Goal: Information Seeking & Learning: Learn about a topic

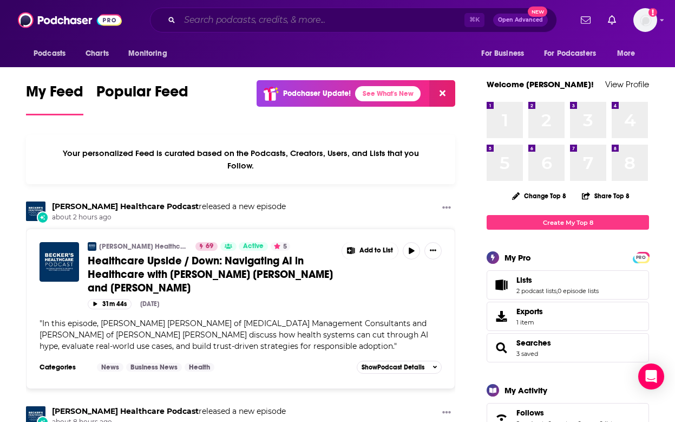
click at [211, 22] on input "Search podcasts, credits, & more..." at bounding box center [322, 19] width 285 height 17
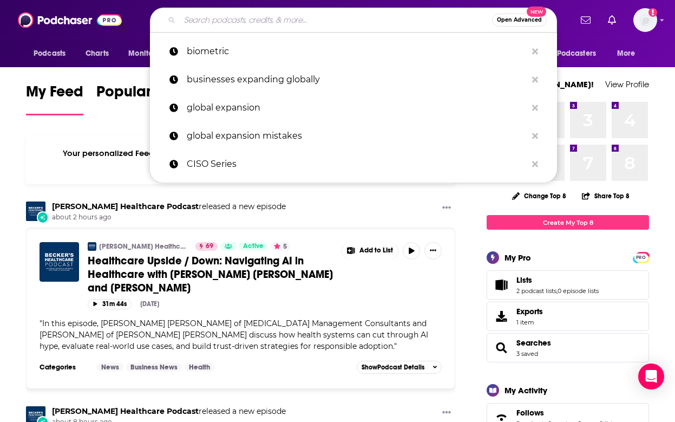
click at [310, 29] on div "Open Advanced New" at bounding box center [353, 20] width 407 height 25
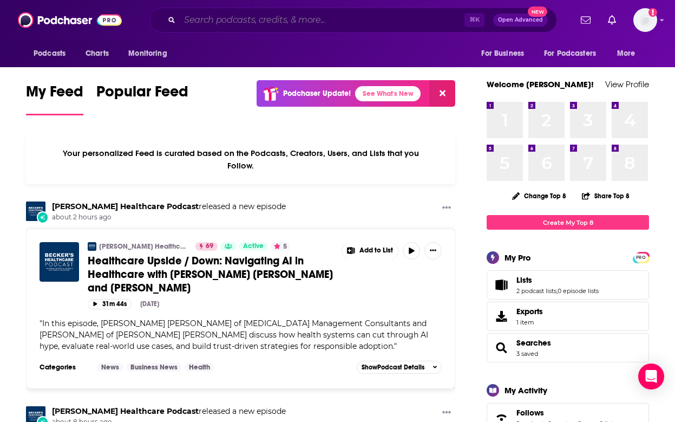
click at [310, 20] on input "Search podcasts, credits, & more..." at bounding box center [322, 19] width 285 height 17
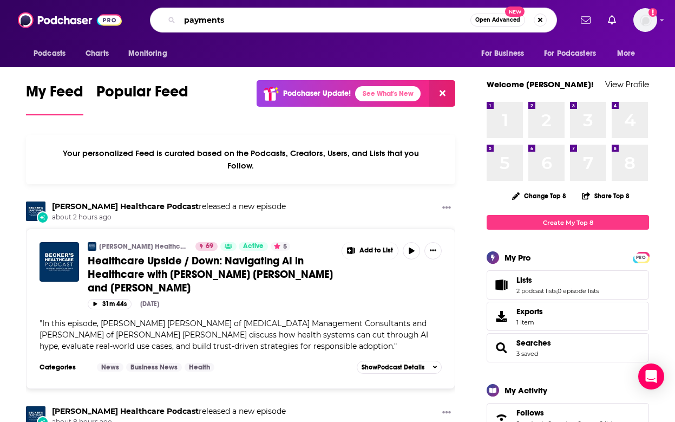
type input "payments"
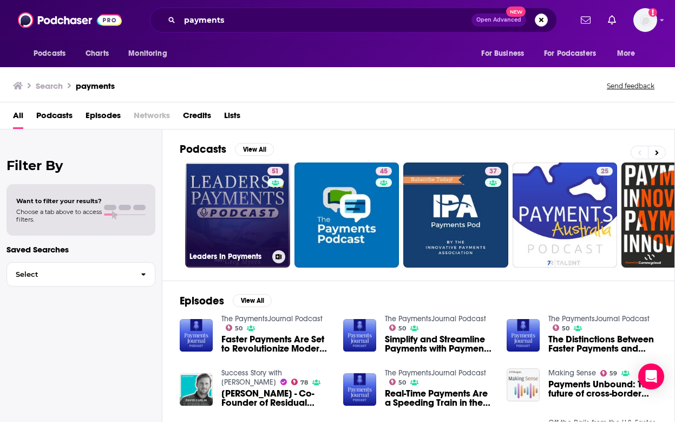
click at [211, 204] on link "51 Leaders In Payments" at bounding box center [237, 214] width 105 height 105
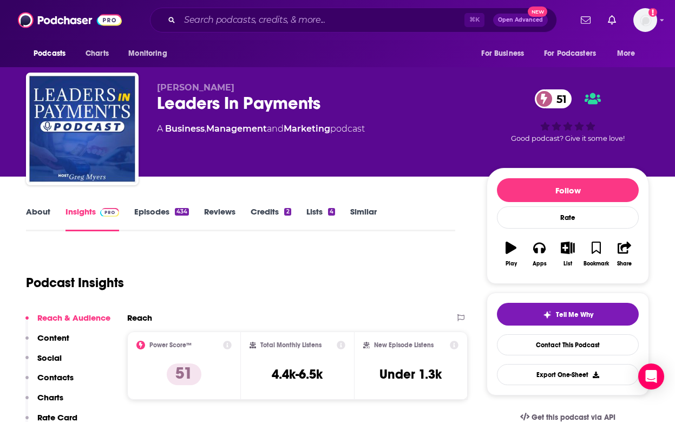
click at [45, 218] on link "About" at bounding box center [38, 218] width 24 height 25
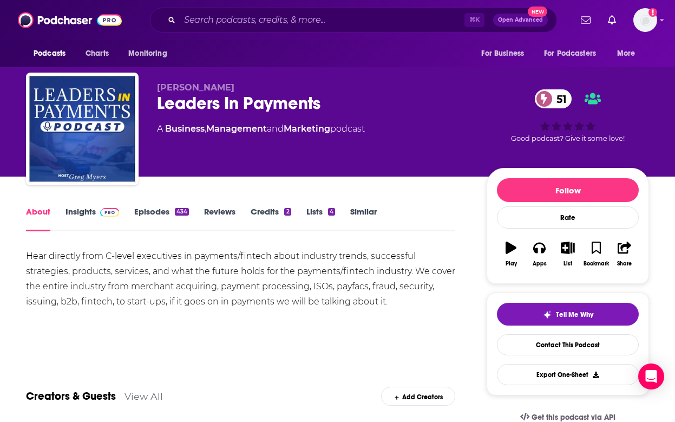
click at [161, 207] on link "Episodes 434" at bounding box center [161, 218] width 55 height 25
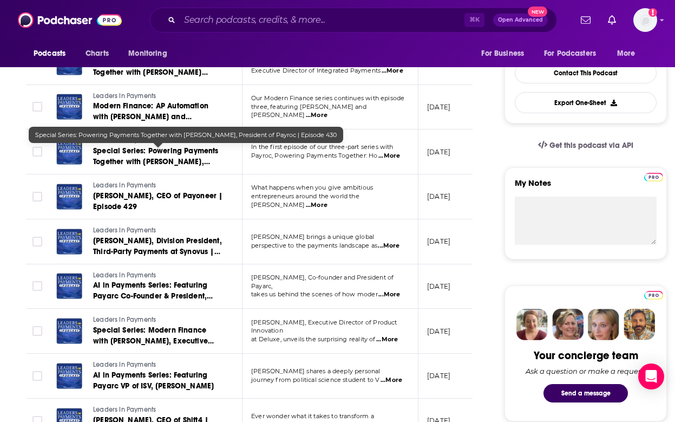
scroll to position [298, 0]
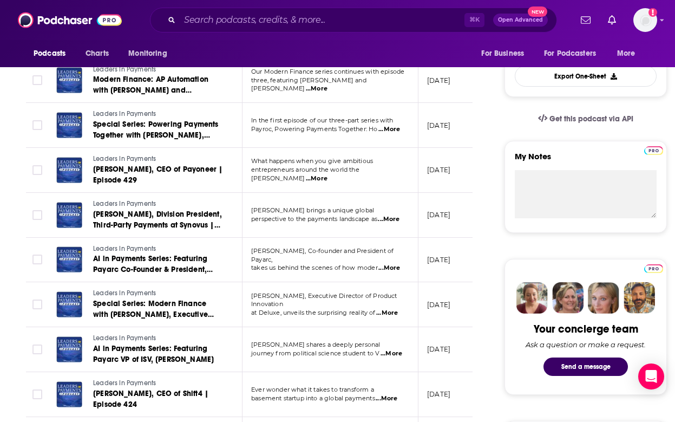
click at [399, 220] on span "...More" at bounding box center [389, 219] width 22 height 9
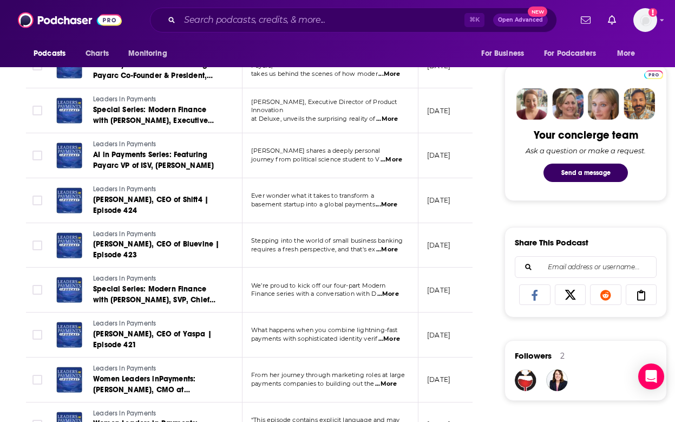
scroll to position [527, 0]
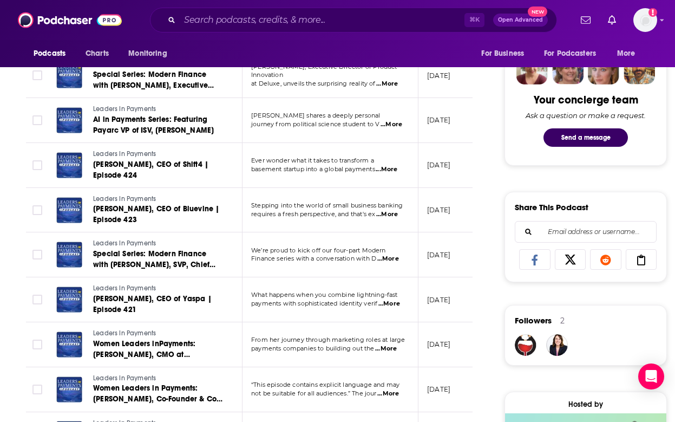
click at [391, 214] on span "...More" at bounding box center [387, 214] width 22 height 9
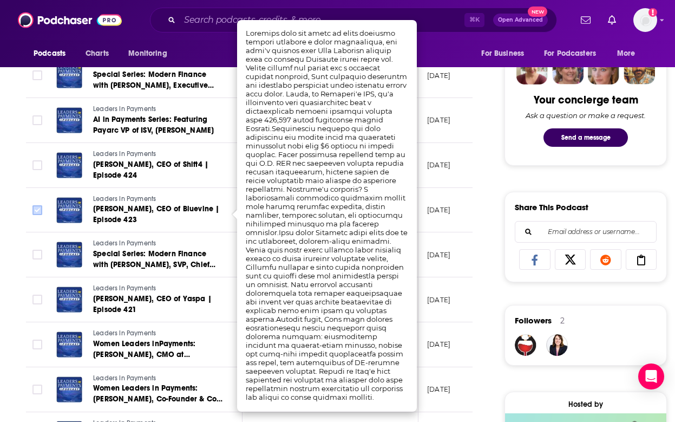
click at [31, 208] on icon "Toggle select row" at bounding box center [37, 209] width 13 height 13
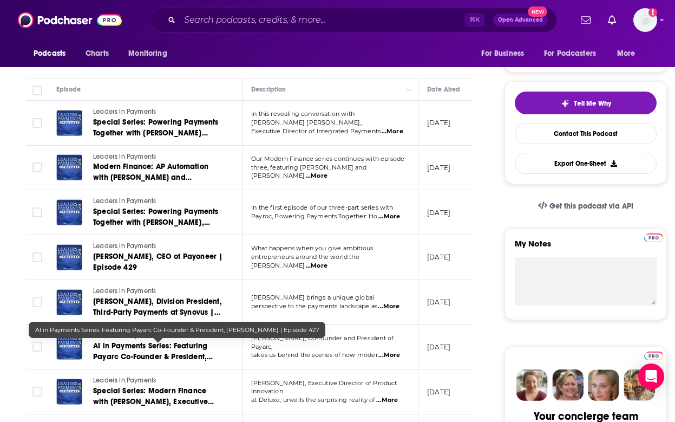
scroll to position [0, 0]
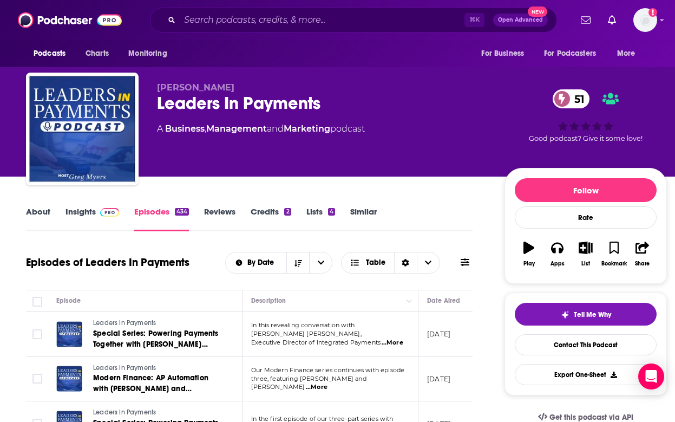
click at [202, 100] on div "Leaders In Payments 51" at bounding box center [322, 103] width 330 height 21
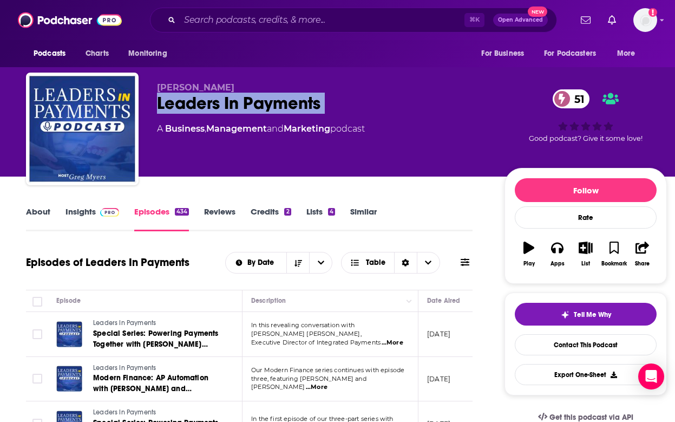
click at [202, 100] on div "Leaders In Payments 51" at bounding box center [322, 103] width 330 height 21
copy div "Leaders In Payments 51"
click at [86, 221] on link "Insights" at bounding box center [92, 218] width 54 height 25
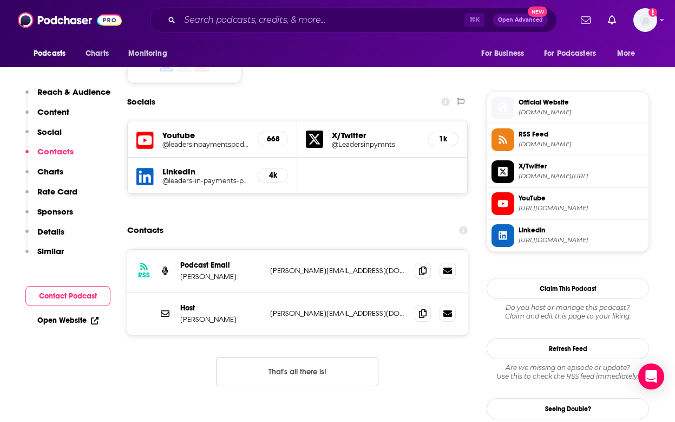
scroll to position [949, 0]
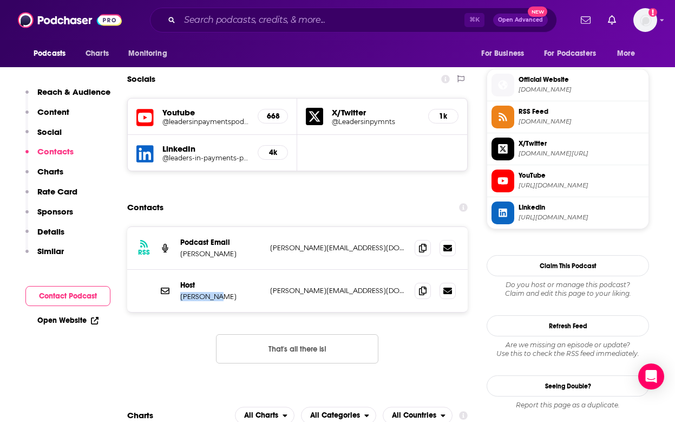
drag, startPoint x: 225, startPoint y: 235, endPoint x: 182, endPoint y: 231, distance: 43.5
click at [182, 270] on div "Host Greg Myers greg@leadersinpayments.com greg@leadersinpayments.com" at bounding box center [297, 291] width 340 height 42
copy p "Greg Myers"
click at [421, 286] on icon at bounding box center [423, 290] width 8 height 9
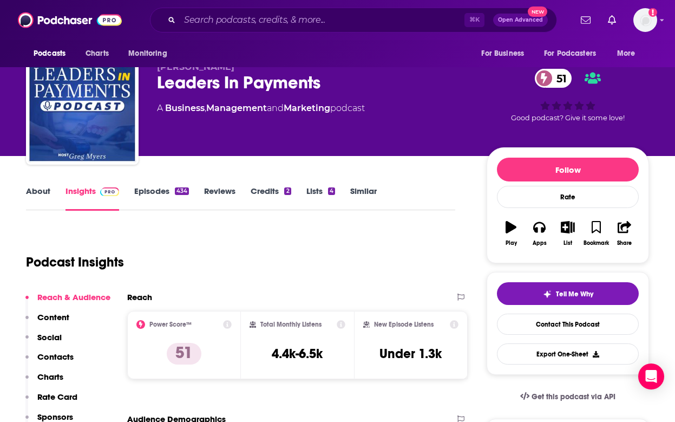
scroll to position [0, 0]
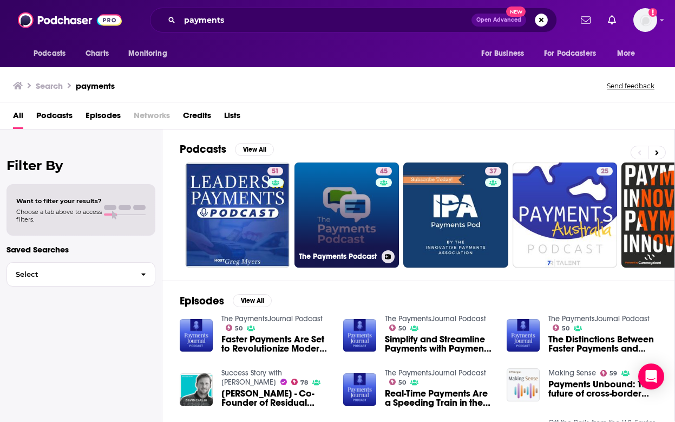
click at [345, 206] on link "45 The Payments Podcast" at bounding box center [346, 214] width 105 height 105
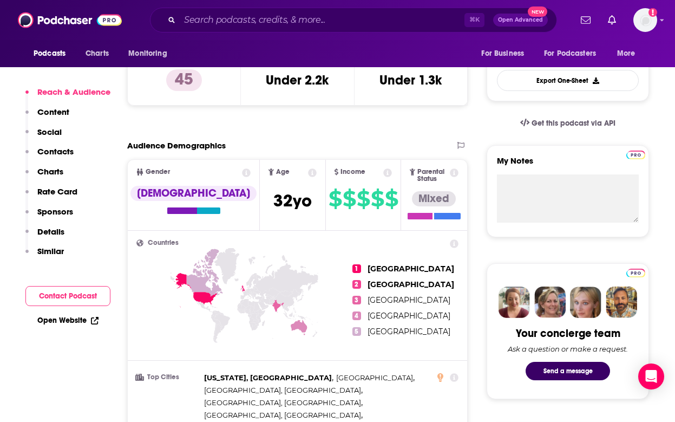
scroll to position [57, 0]
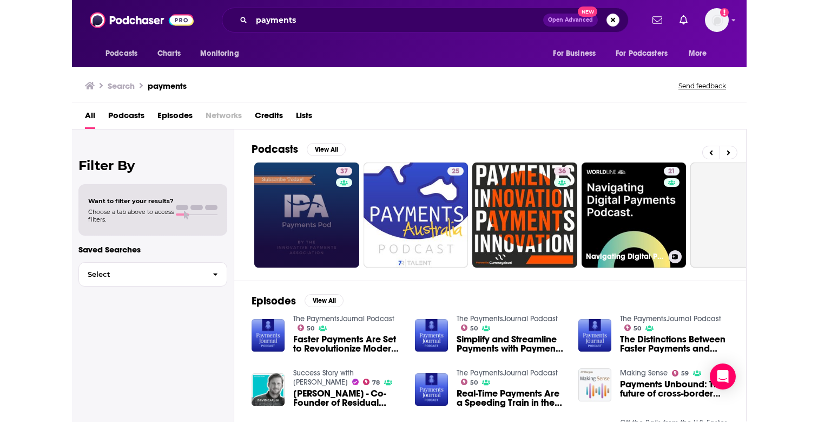
scroll to position [0, 279]
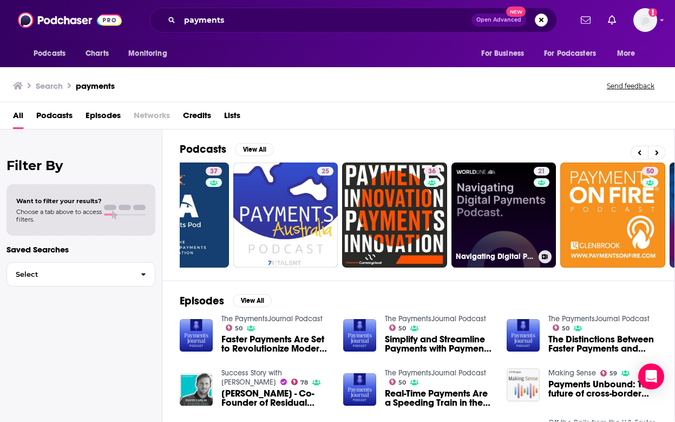
click at [506, 224] on link "21 Navigating Digital Payments" at bounding box center [503, 214] width 105 height 105
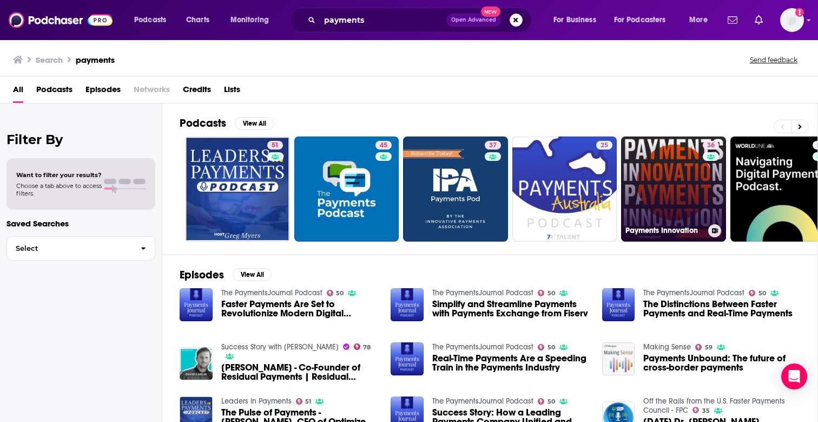
click at [669, 192] on link "36 Payments Innovation" at bounding box center [673, 188] width 105 height 105
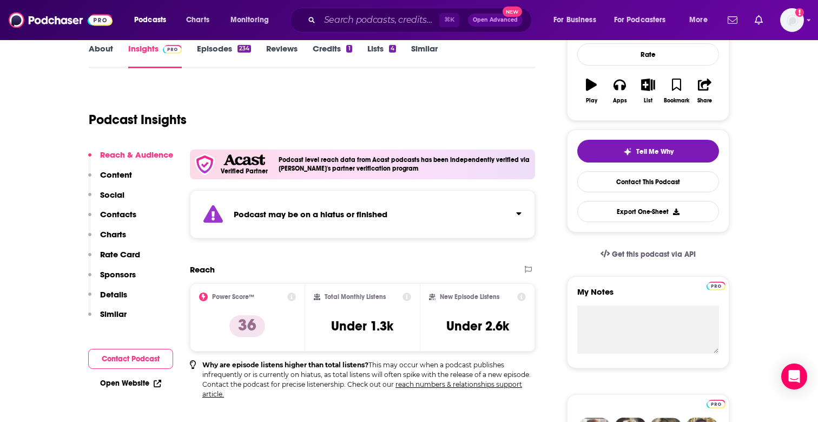
scroll to position [33, 0]
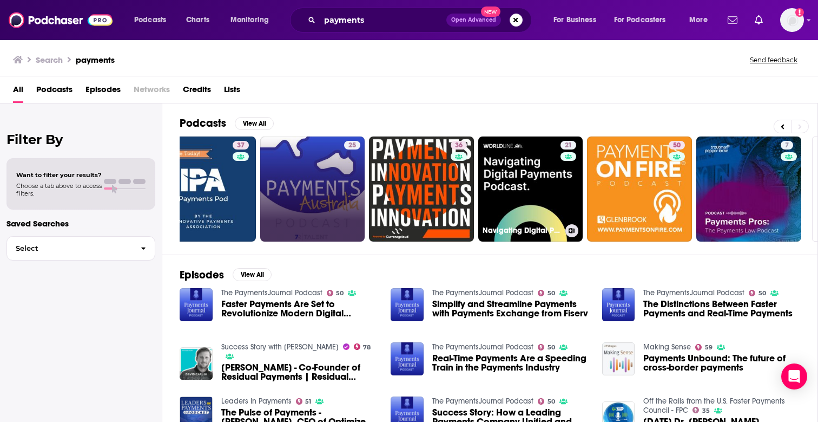
scroll to position [0, 356]
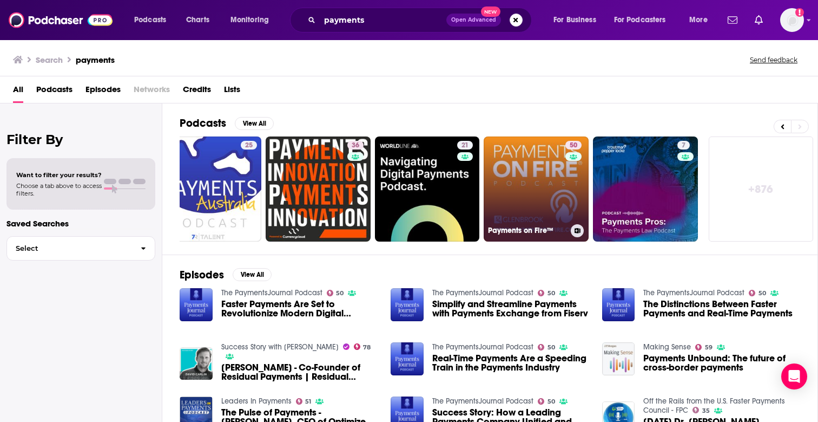
click at [561, 191] on link "50 Payments on Fire™" at bounding box center [536, 188] width 105 height 105
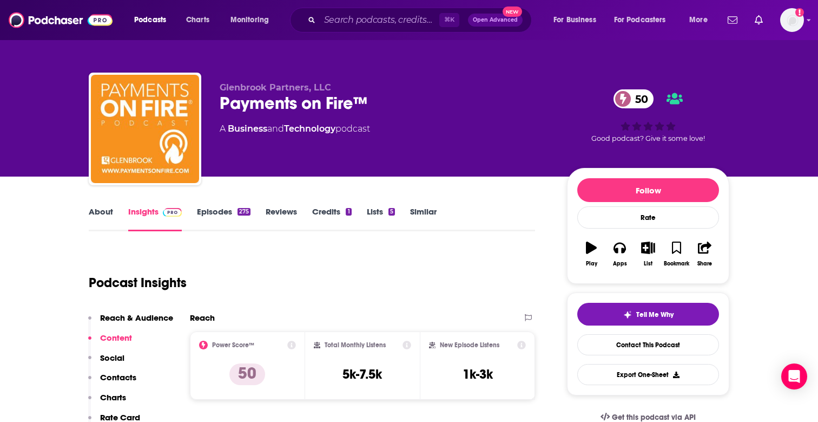
click at [273, 106] on div "Payments on Fire™ 50" at bounding box center [385, 103] width 330 height 21
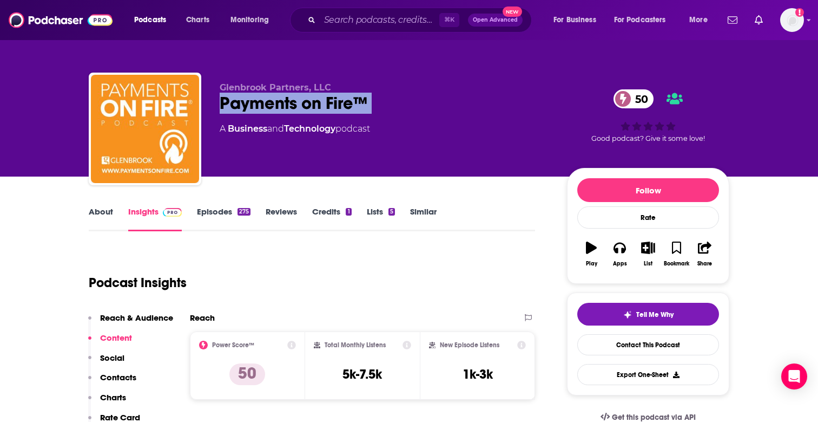
click at [273, 106] on div "Payments on Fire™ 50" at bounding box center [385, 103] width 330 height 21
copy div "Payments on Fire™ 50"
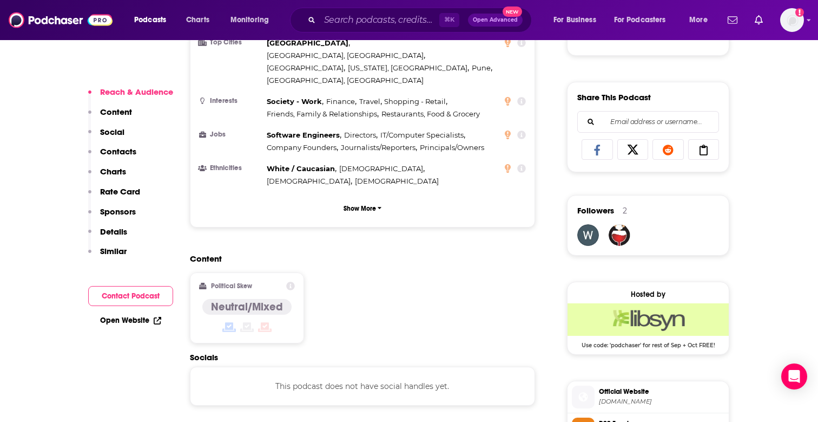
scroll to position [783, 0]
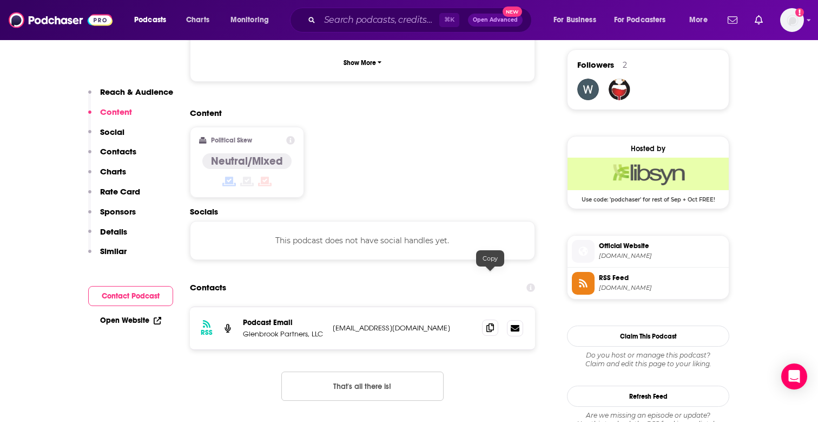
click at [493, 323] on icon at bounding box center [491, 327] width 8 height 9
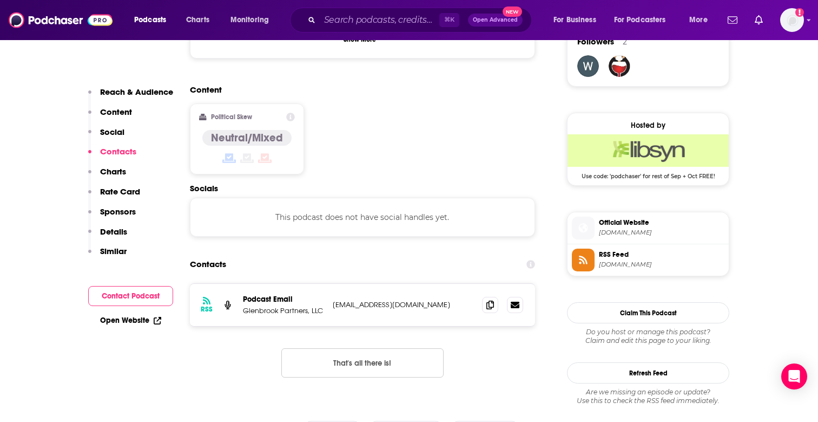
scroll to position [872, 0]
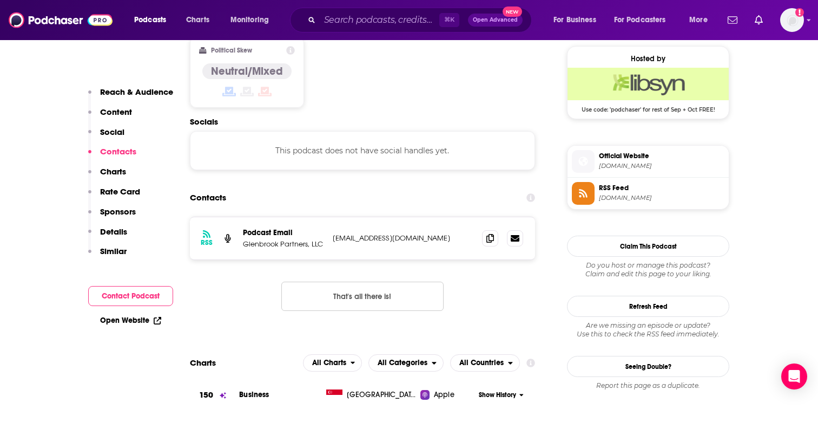
click at [257, 239] on p "Glenbrook Partners, LLC" at bounding box center [283, 243] width 81 height 9
drag, startPoint x: 257, startPoint y: 197, endPoint x: 313, endPoint y: 195, distance: 55.8
click at [313, 239] on p "Glenbrook Partners, LLC" at bounding box center [283, 243] width 81 height 9
copy p "Glenbrook Partners, LLC"
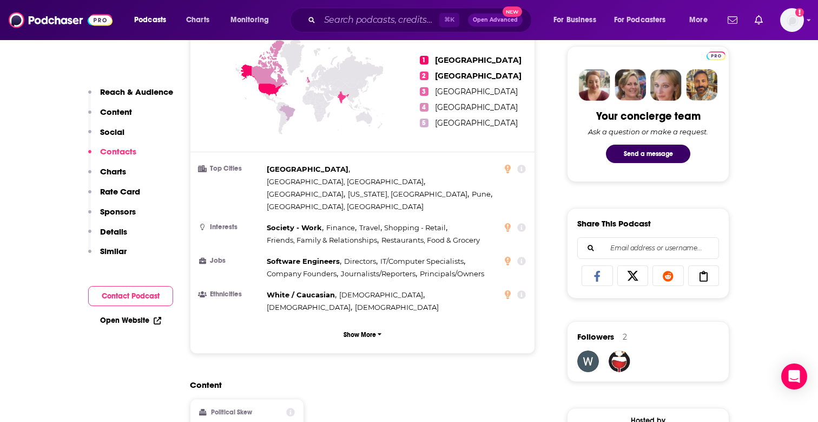
scroll to position [0, 0]
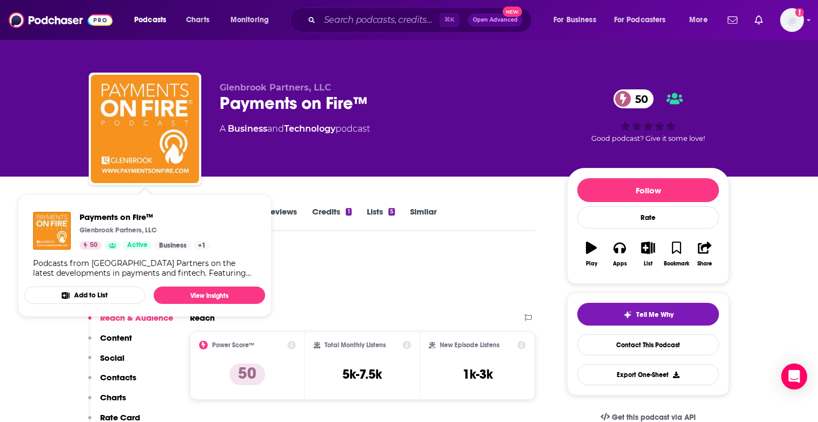
click at [40, 136] on div "Glenbrook Partners, LLC Payments on Fire™ 50 A Business and Technology podcast …" at bounding box center [409, 88] width 818 height 176
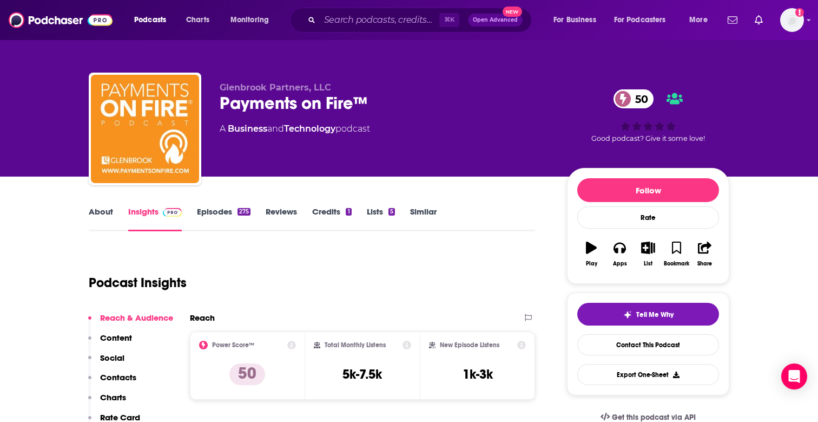
click at [109, 218] on link "About" at bounding box center [101, 218] width 24 height 25
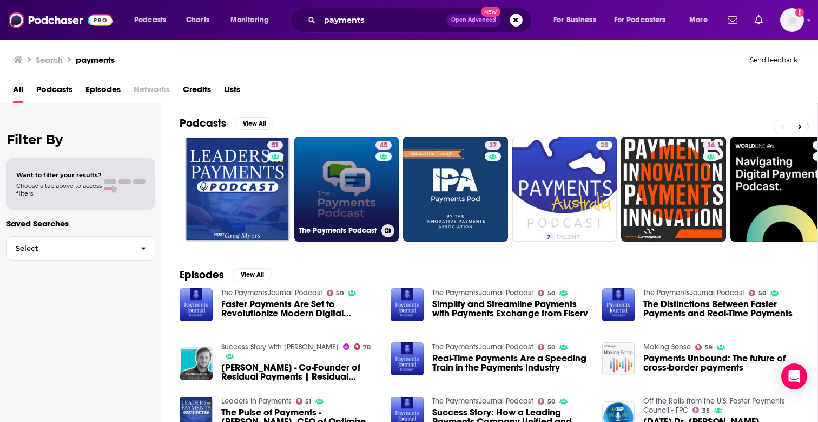
click at [385, 174] on div "45" at bounding box center [385, 182] width 19 height 83
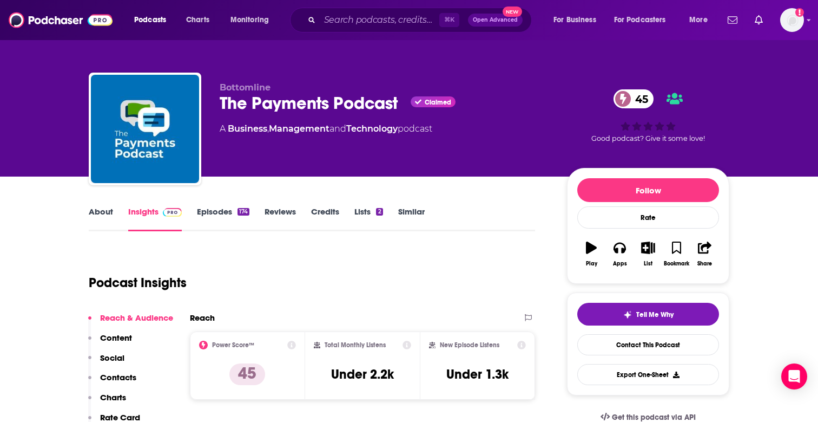
click at [248, 108] on div "The Payments Podcast Claimed 45" at bounding box center [385, 103] width 330 height 21
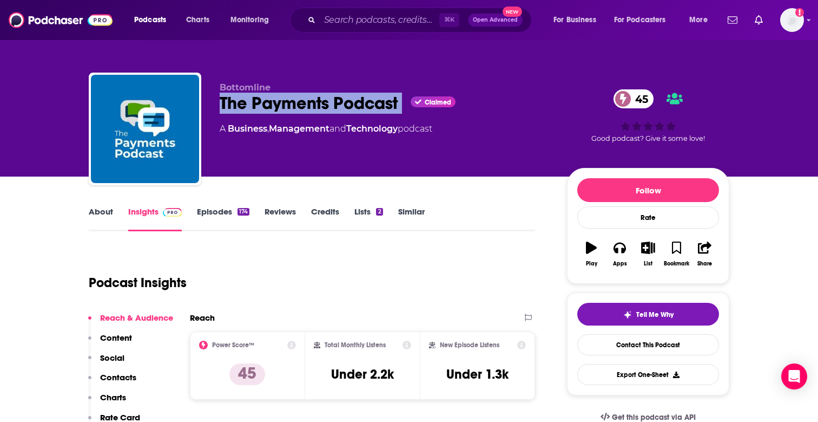
copy div "The Payments Podcast"
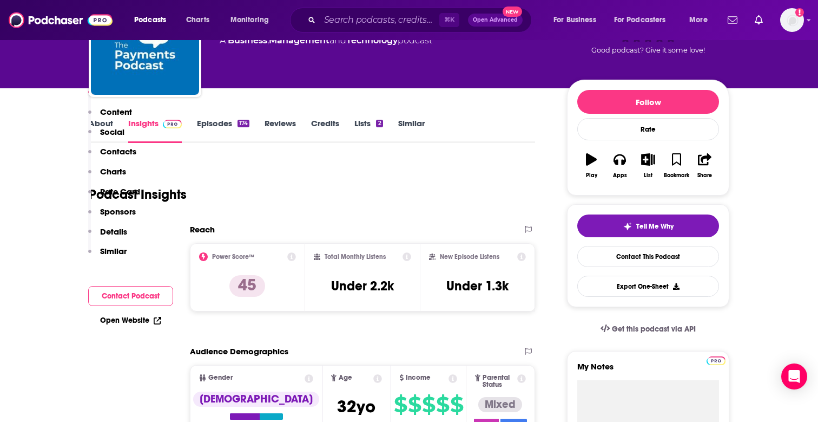
scroll to position [8, 0]
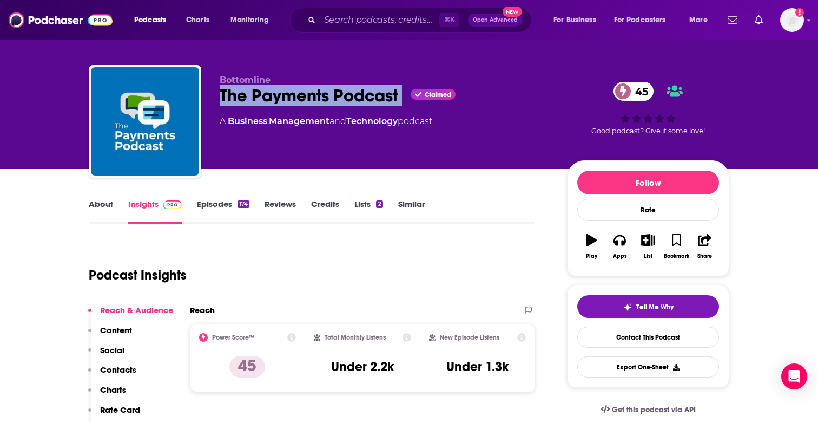
click at [240, 207] on div "174" at bounding box center [244, 204] width 12 height 8
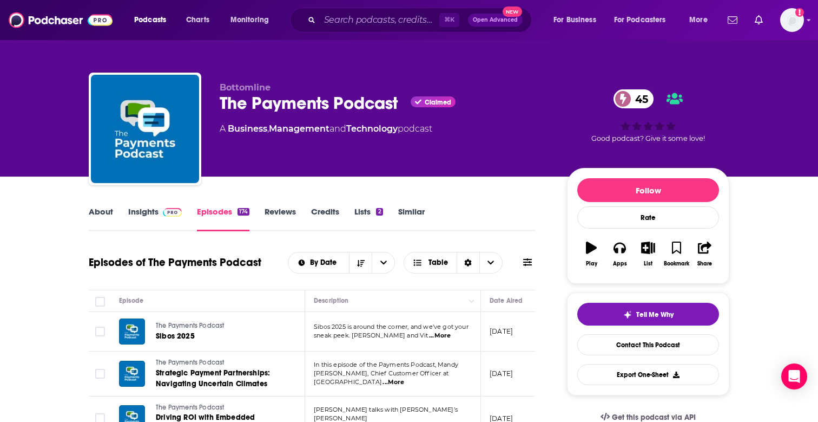
click at [112, 211] on link "About" at bounding box center [101, 218] width 24 height 25
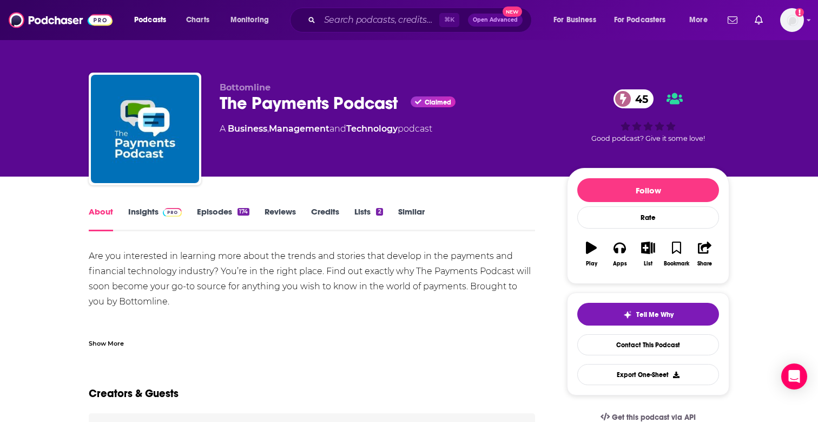
click at [175, 206] on span at bounding box center [172, 211] width 19 height 10
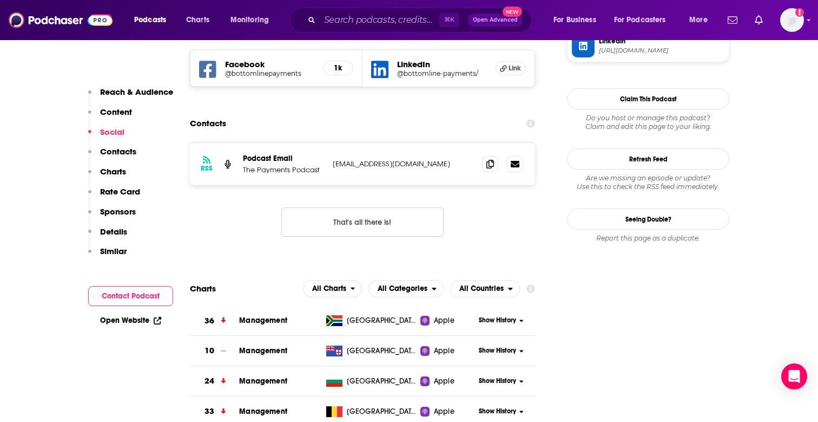
scroll to position [907, 0]
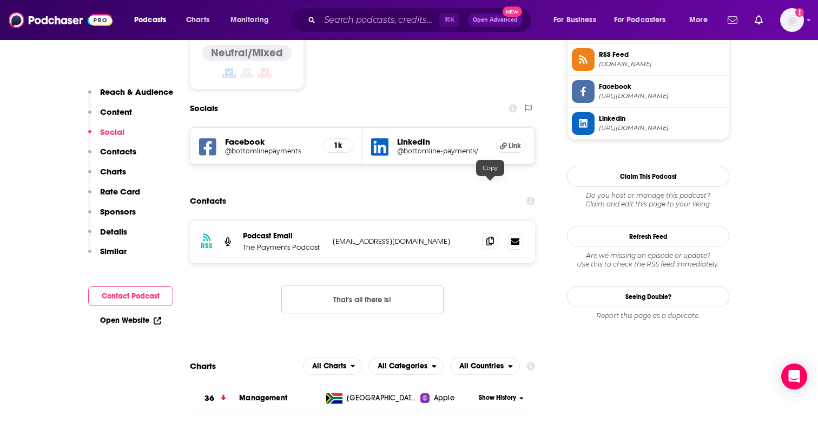
click at [488, 237] on icon at bounding box center [491, 241] width 8 height 9
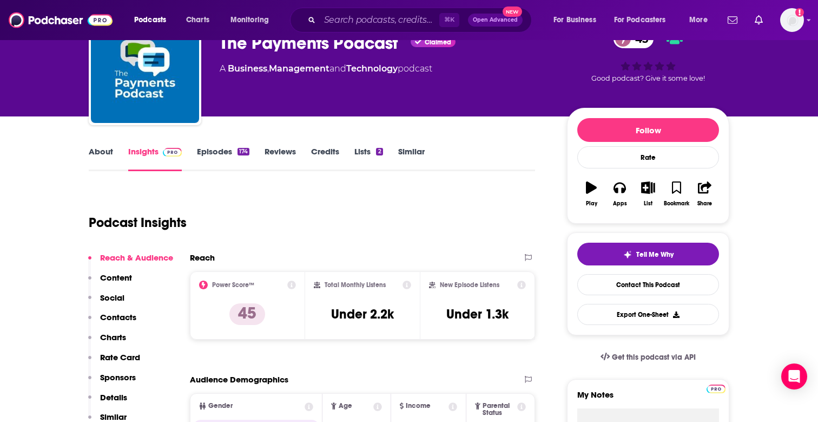
scroll to position [0, 0]
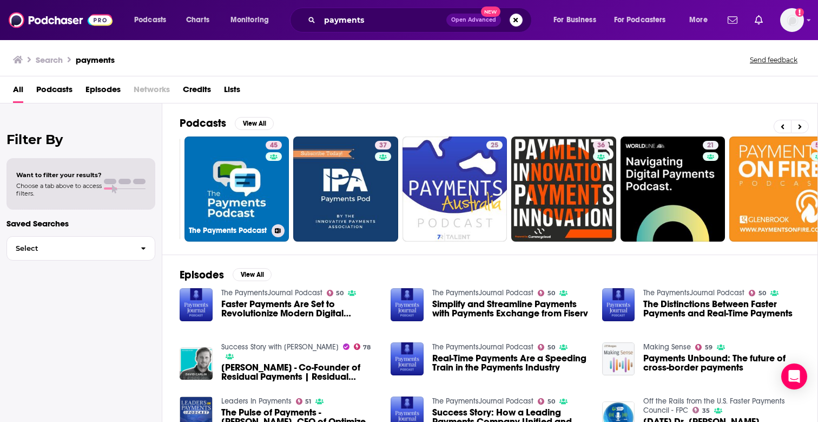
scroll to position [0, 116]
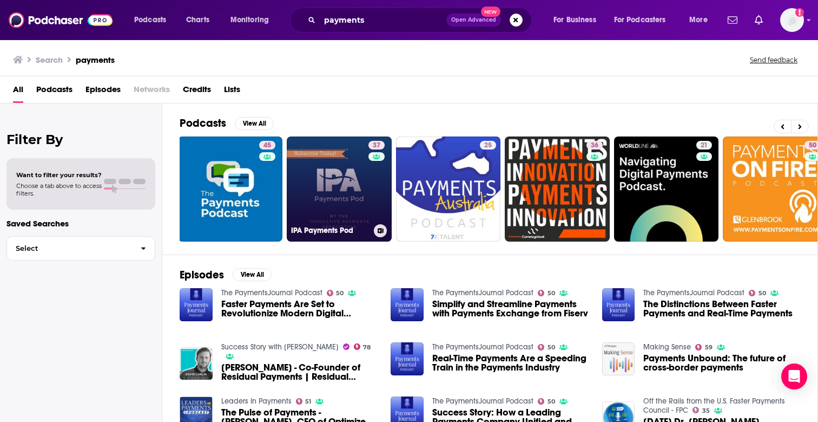
click at [314, 170] on link "37 IPA Payments Pod" at bounding box center [339, 188] width 105 height 105
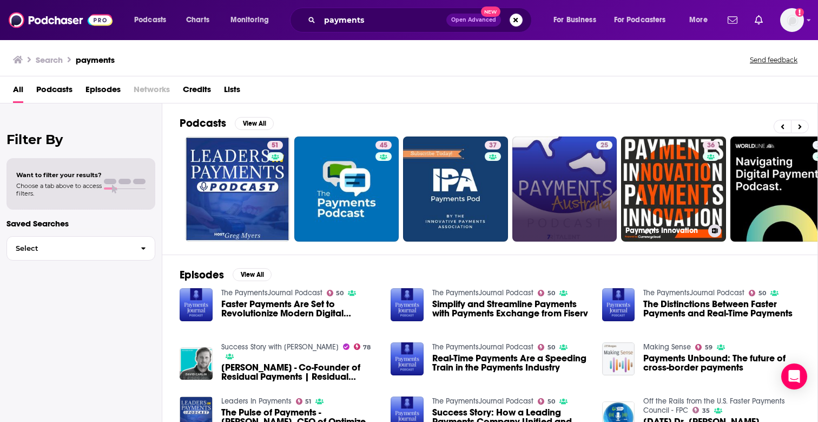
scroll to position [0, 115]
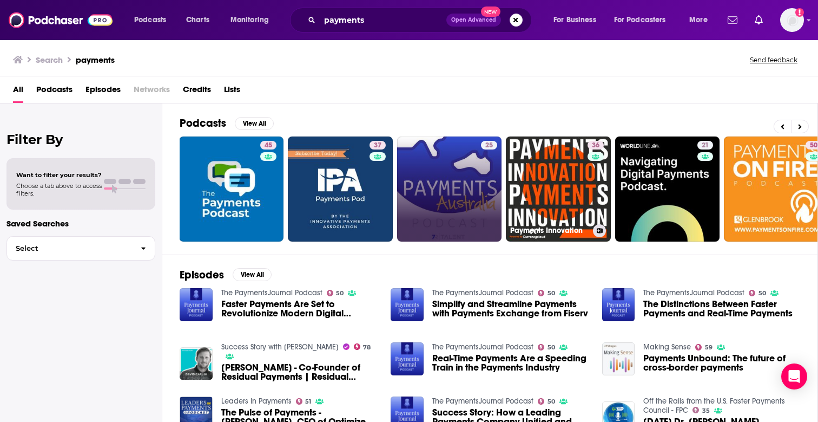
click at [581, 197] on link "36 Payments Innovation" at bounding box center [558, 188] width 105 height 105
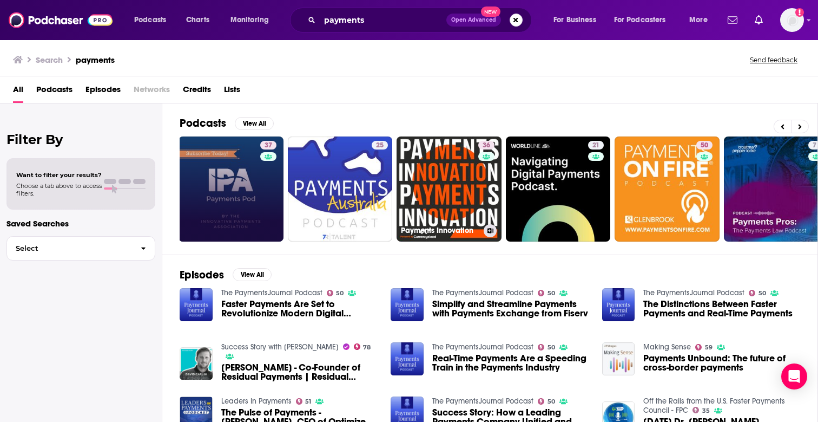
scroll to position [0, 356]
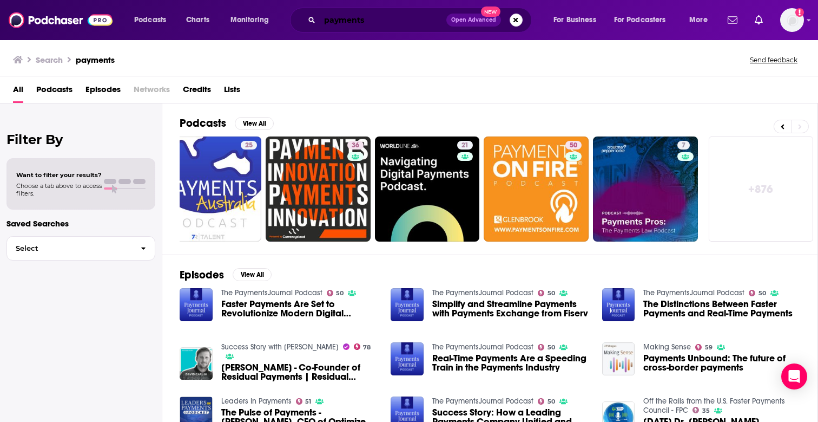
click at [337, 24] on input "payments" at bounding box center [383, 19] width 127 height 17
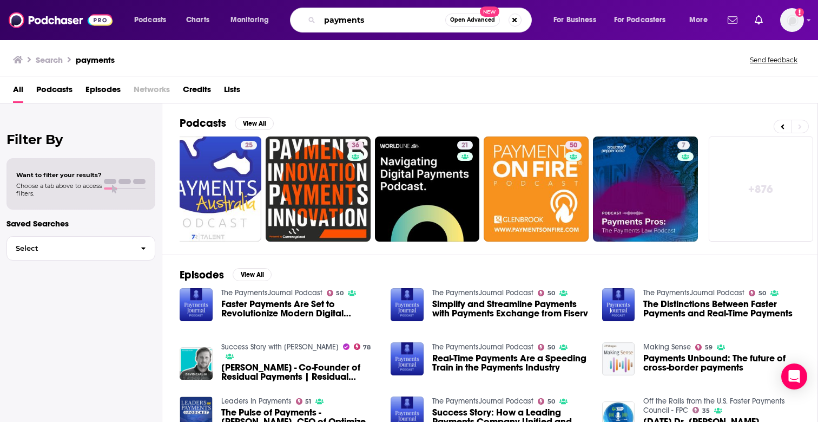
click at [337, 24] on input "payments" at bounding box center [383, 19] width 126 height 17
type input "fintech"
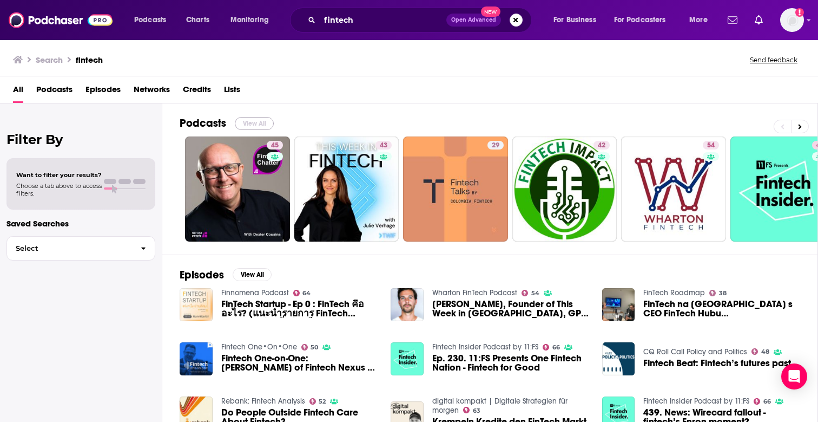
click at [262, 120] on button "View All" at bounding box center [254, 123] width 39 height 13
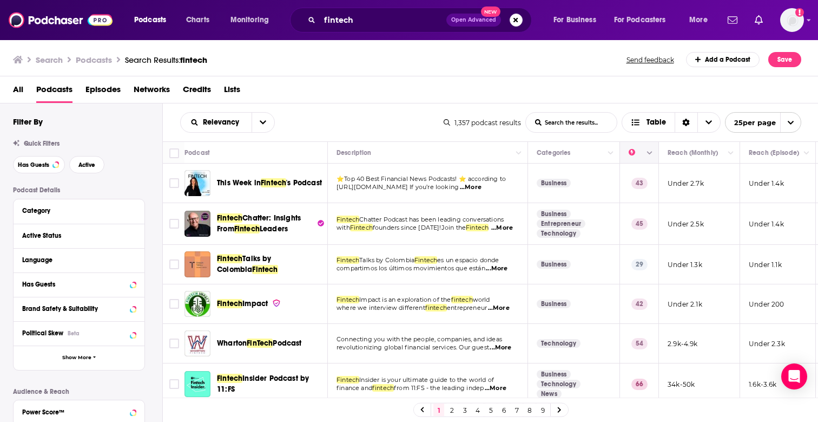
click at [633, 152] on icon "Move" at bounding box center [638, 152] width 13 height 13
click at [654, 156] on button "Column Actions" at bounding box center [650, 153] width 13 height 13
click at [627, 135] on div at bounding box center [409, 211] width 818 height 422
click at [220, 125] on span "Relevancy" at bounding box center [223, 123] width 40 height 8
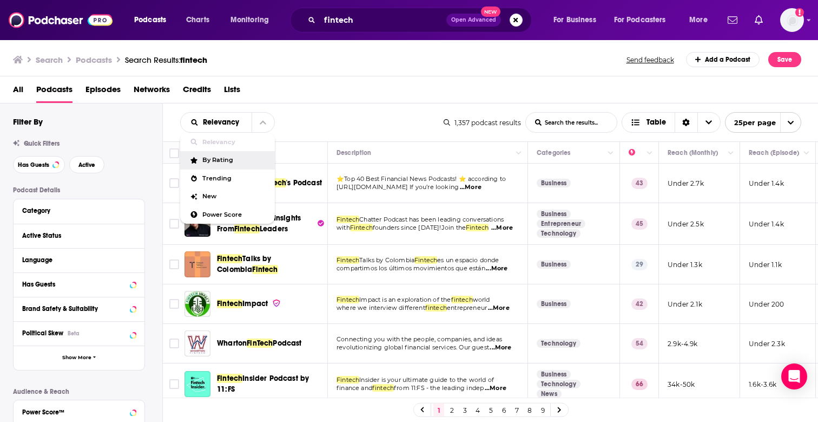
click at [247, 165] on div "By Rating" at bounding box center [227, 160] width 95 height 18
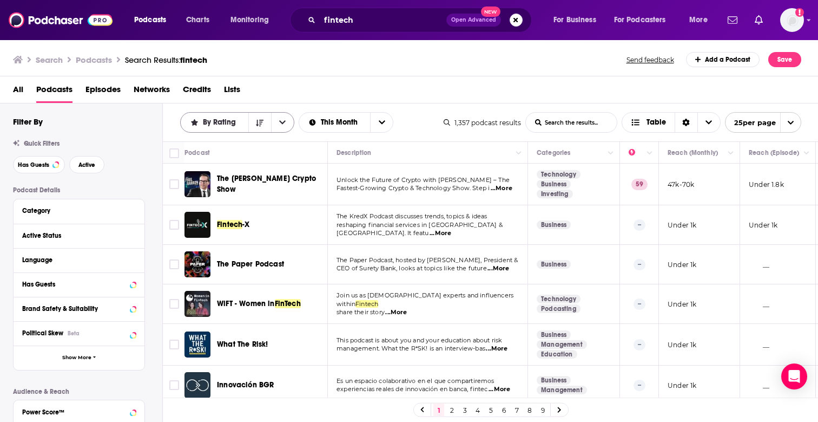
click at [229, 129] on div "By Rating" at bounding box center [237, 122] width 114 height 21
click at [217, 117] on div "By Rating" at bounding box center [237, 122] width 114 height 21
click at [283, 123] on icon "open menu" at bounding box center [282, 123] width 6 height 4
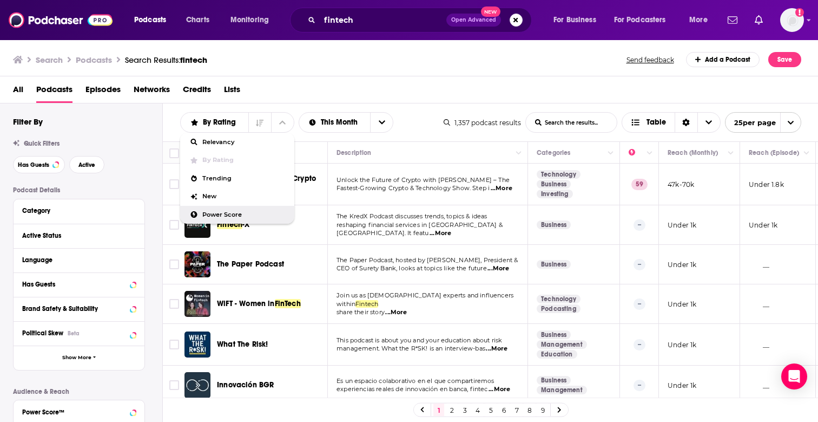
click at [238, 216] on span "Power Score" at bounding box center [243, 215] width 83 height 6
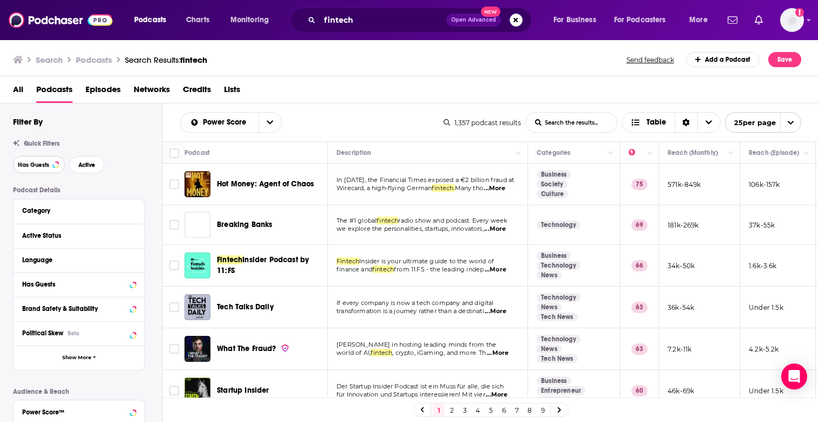
click at [47, 170] on button "Has Guests" at bounding box center [39, 164] width 52 height 17
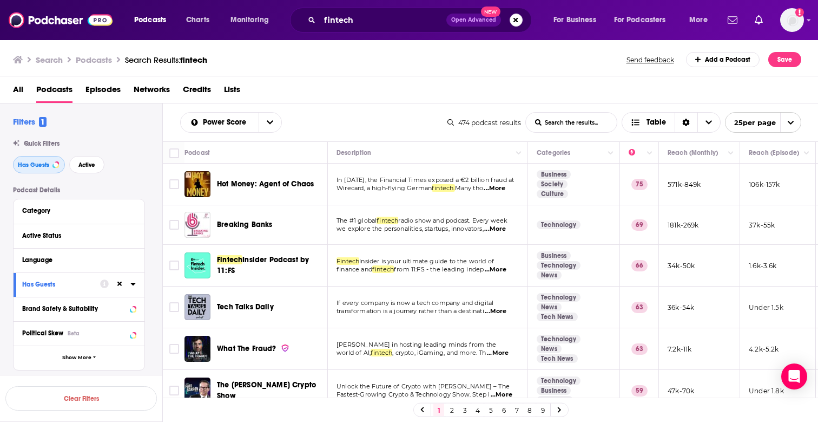
scroll to position [45, 0]
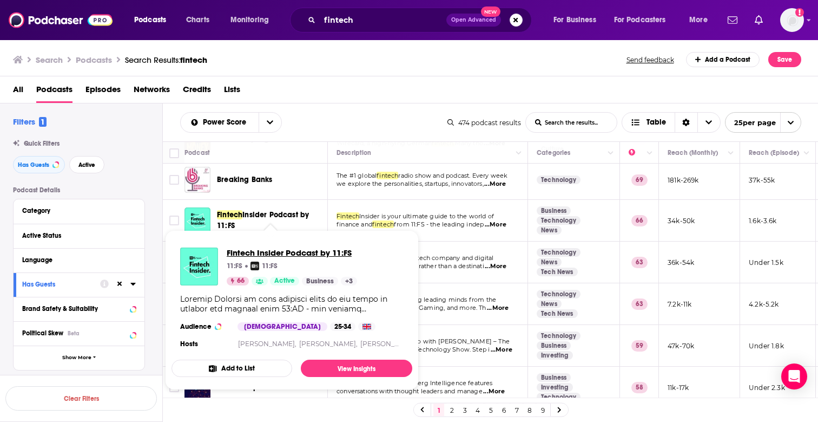
click at [241, 253] on span "Fintech Insider Podcast by 11:FS" at bounding box center [292, 252] width 130 height 10
click at [161, 242] on div "Podcast Details Category Active Status Language Has Guests Brand Safety & Suita…" at bounding box center [87, 378] width 149 height 385
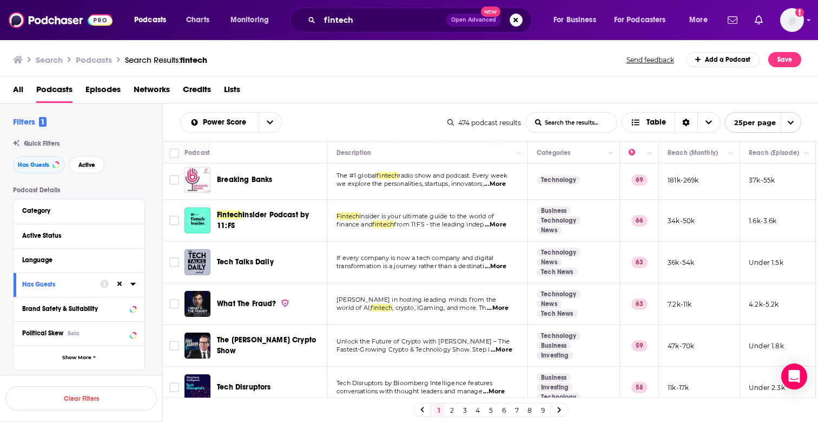
click at [226, 262] on div "Podcasts Charts Monitoring fintech Open Advanced New For Business For Podcaster…" at bounding box center [409, 211] width 818 height 422
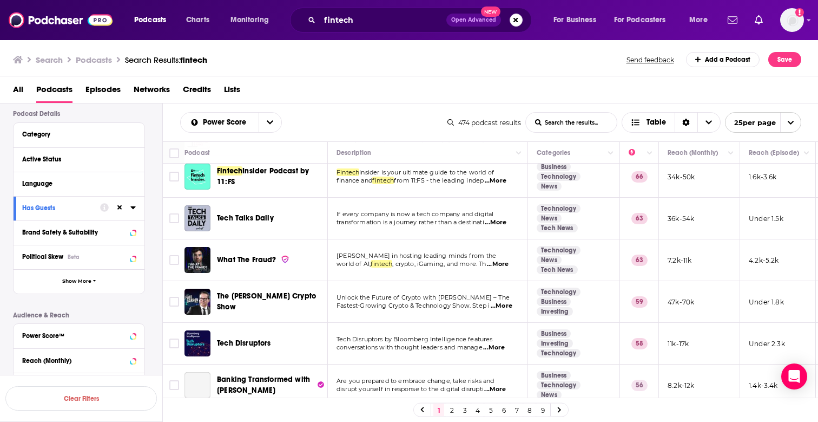
scroll to position [107, 0]
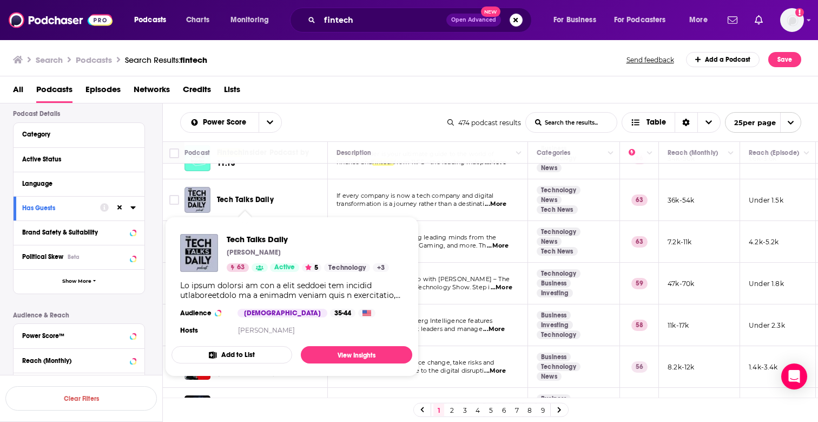
click at [255, 199] on span "Tech Talks Daily" at bounding box center [245, 199] width 57 height 9
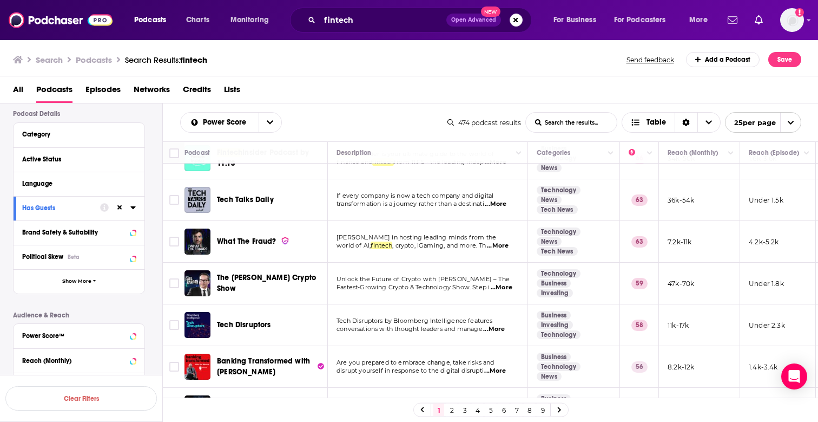
click at [252, 244] on span "What The Fraud?" at bounding box center [247, 241] width 60 height 9
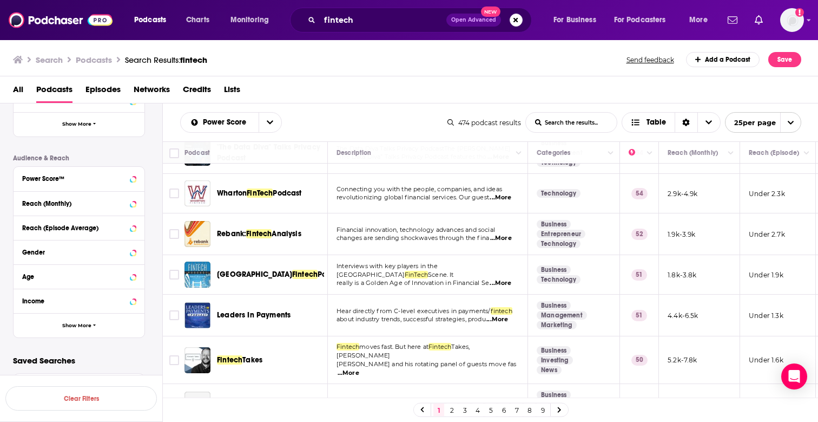
scroll to position [367, 0]
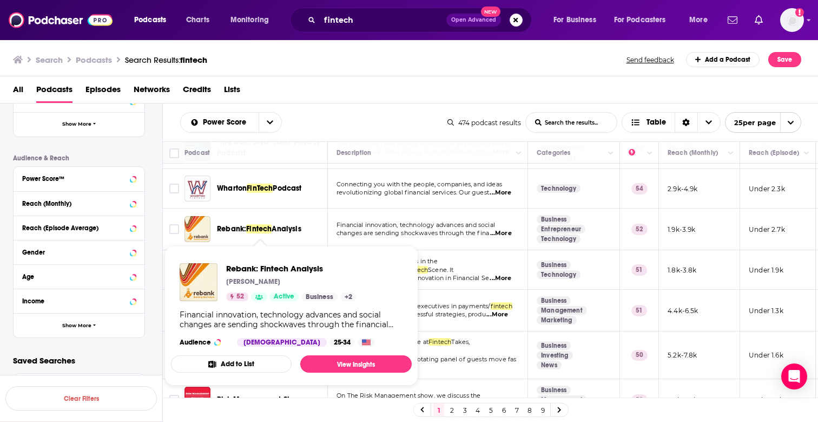
click at [237, 233] on span "Rebank:" at bounding box center [231, 228] width 29 height 9
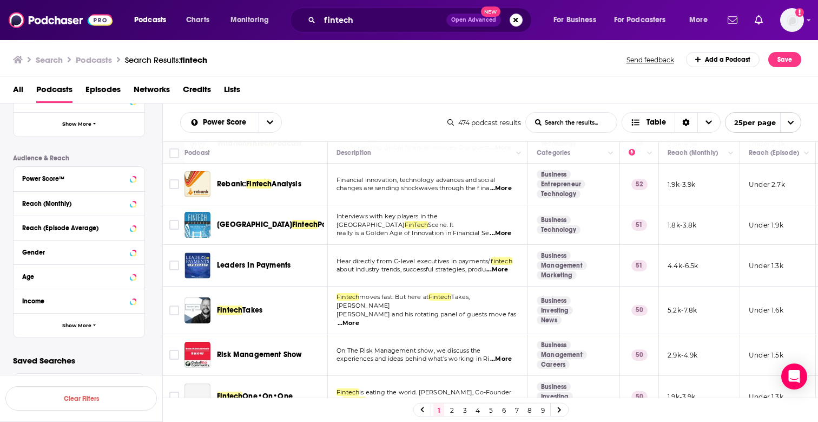
scroll to position [415, 0]
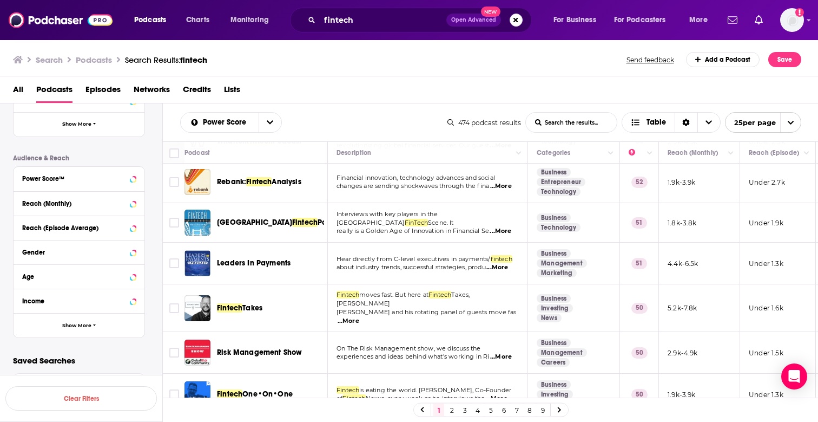
click at [234, 303] on span "Fintech" at bounding box center [229, 307] width 25 height 9
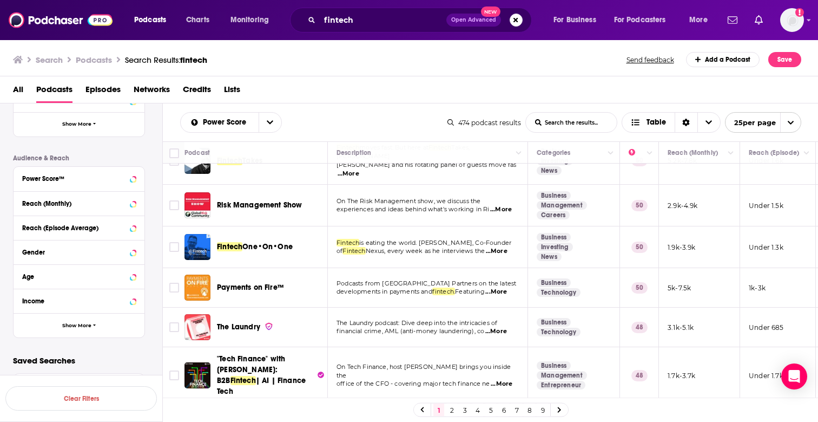
scroll to position [618, 0]
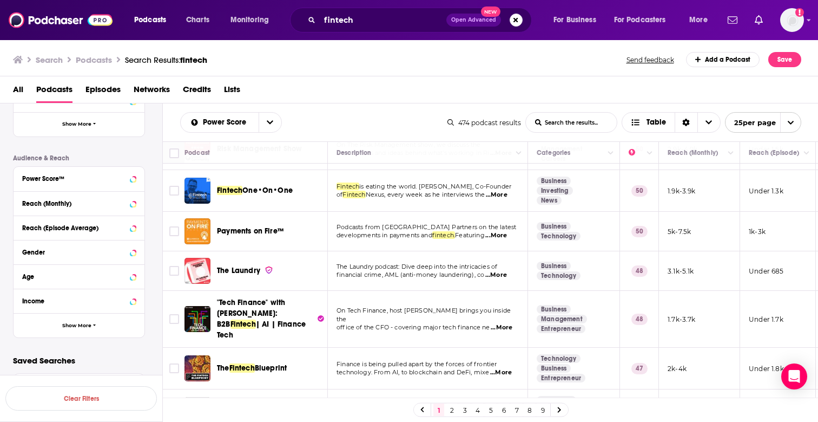
click at [232, 363] on span "Fintech" at bounding box center [241, 367] width 25 height 9
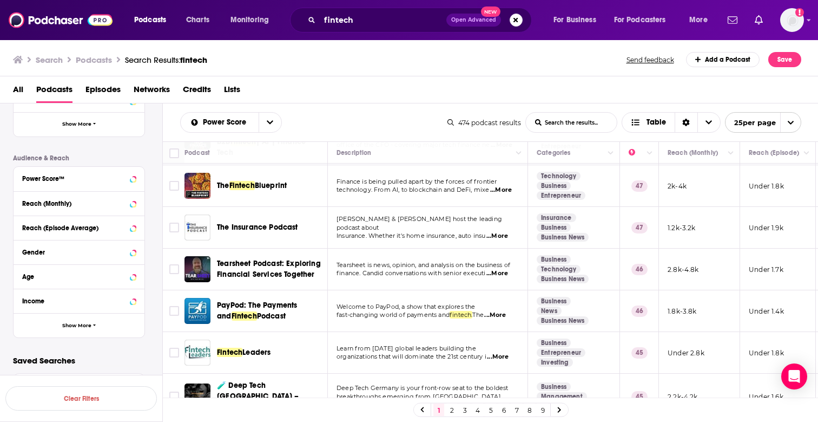
scroll to position [0, 0]
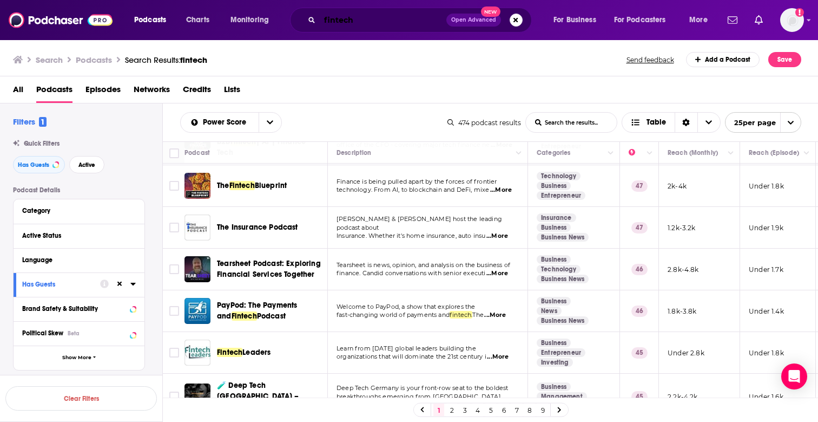
click at [339, 25] on input "fintech" at bounding box center [383, 19] width 127 height 17
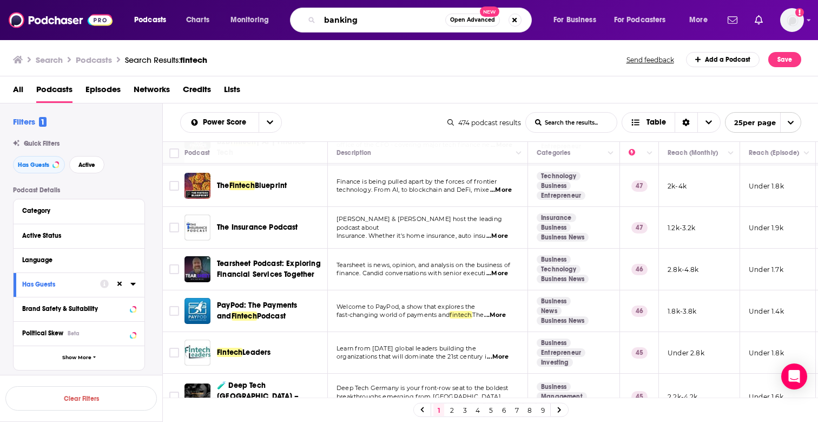
type input "banking"
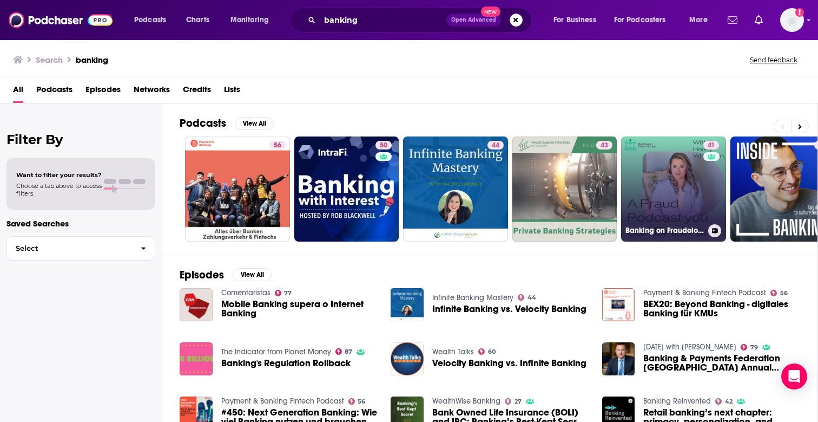
click at [672, 206] on link "41 Banking on Fraudology" at bounding box center [673, 188] width 105 height 105
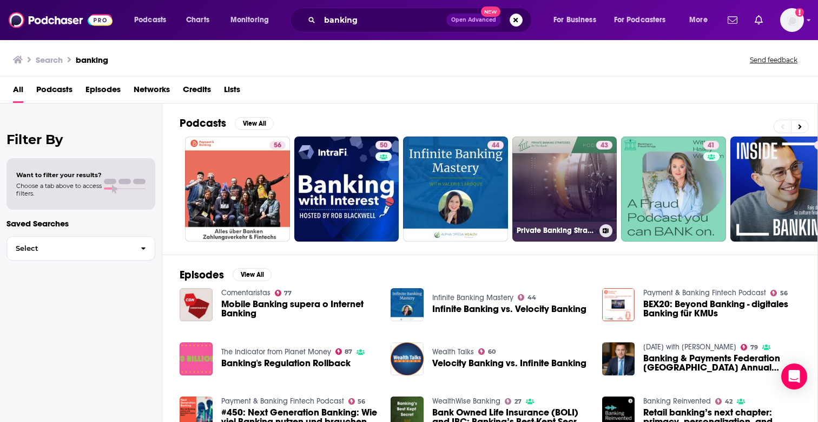
click at [544, 190] on link "43 Private Banking Strategies" at bounding box center [565, 188] width 105 height 105
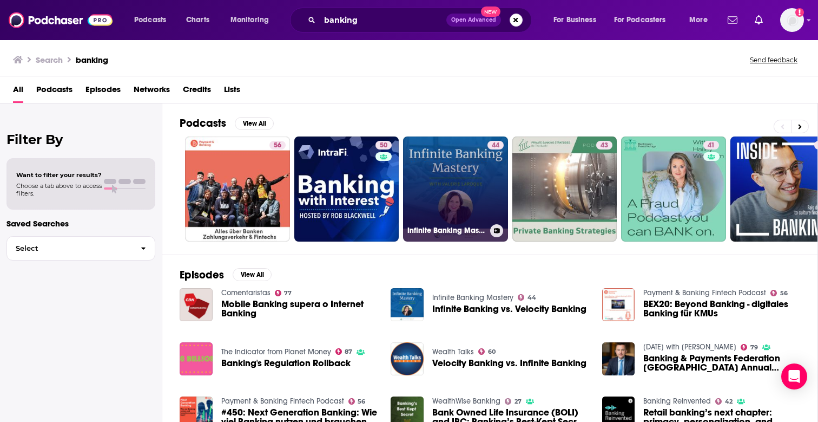
click at [457, 186] on link "44 Infinite Banking Mastery" at bounding box center [455, 188] width 105 height 105
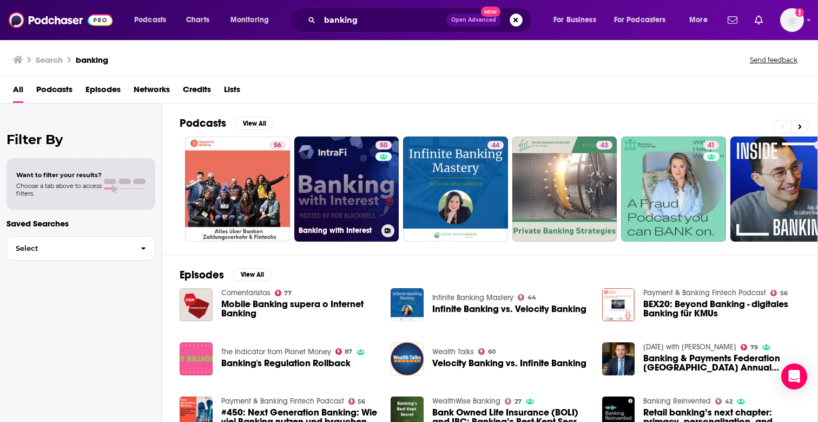
click at [348, 172] on link "50 Banking with Interest" at bounding box center [346, 188] width 105 height 105
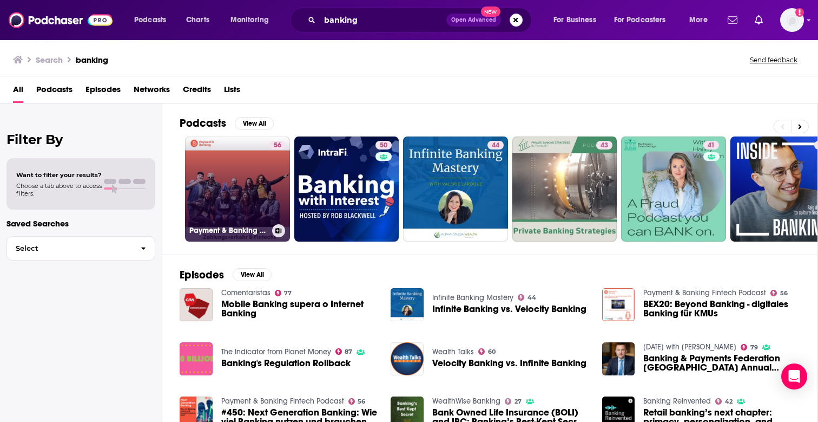
click at [259, 177] on link "56 Payment & Banking Fintech Podcast" at bounding box center [237, 188] width 105 height 105
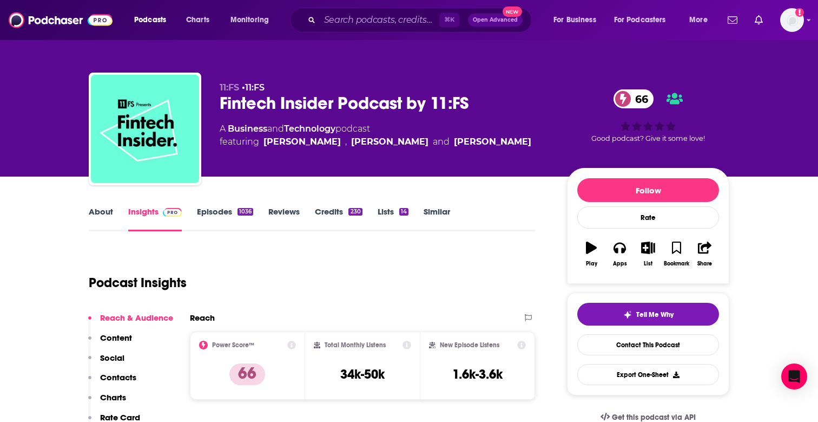
click at [287, 99] on div "Fintech Insider Podcast by 11:FS 66" at bounding box center [385, 103] width 330 height 21
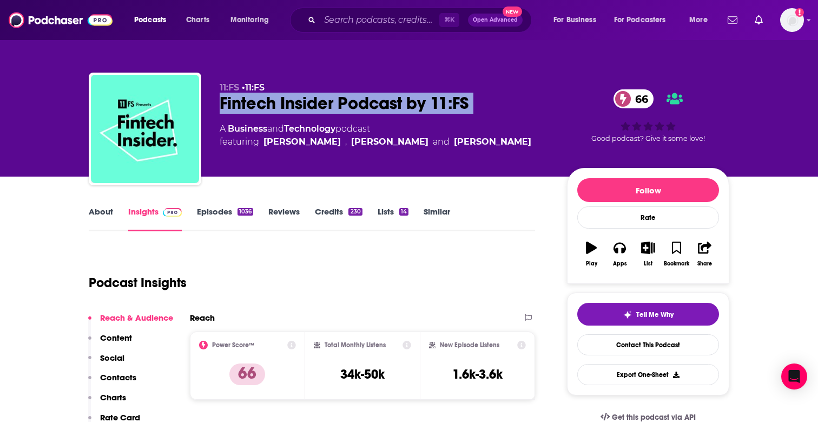
click at [287, 99] on div "Fintech Insider Podcast by 11:FS 66" at bounding box center [385, 103] width 330 height 21
copy div "Fintech Insider Podcast by 11:FS 66"
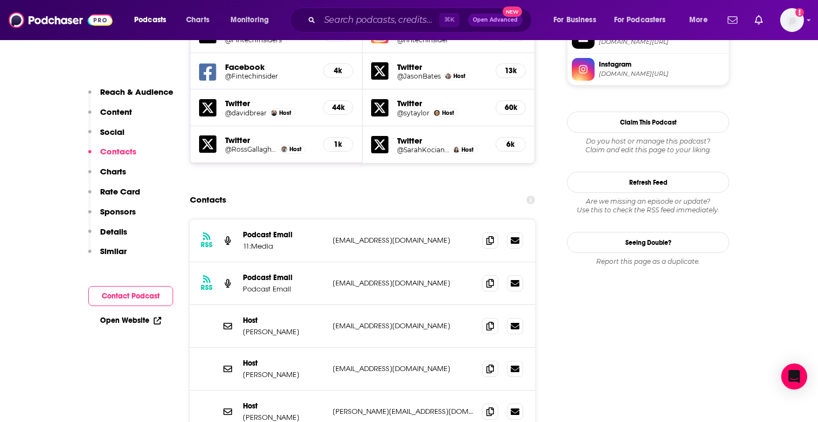
scroll to position [999, 0]
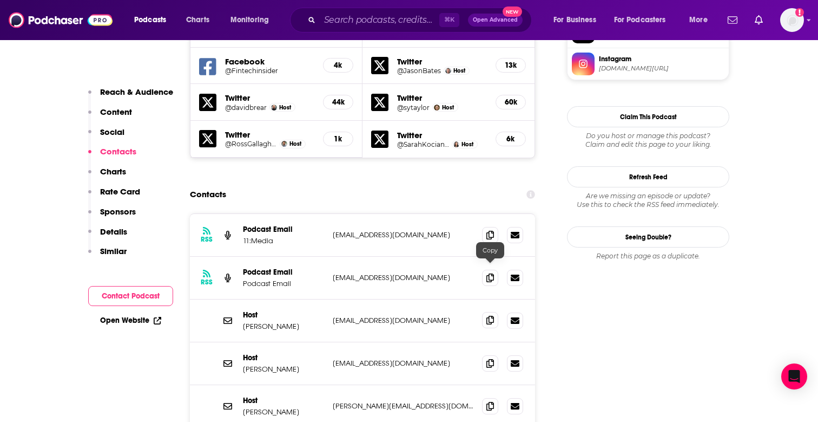
click at [491, 316] on icon at bounding box center [491, 320] width 8 height 9
click at [481, 385] on div "Host Jason Bates jason@11fs.com jason@11fs.com" at bounding box center [362, 406] width 345 height 42
click at [485, 397] on span at bounding box center [490, 405] width 16 height 16
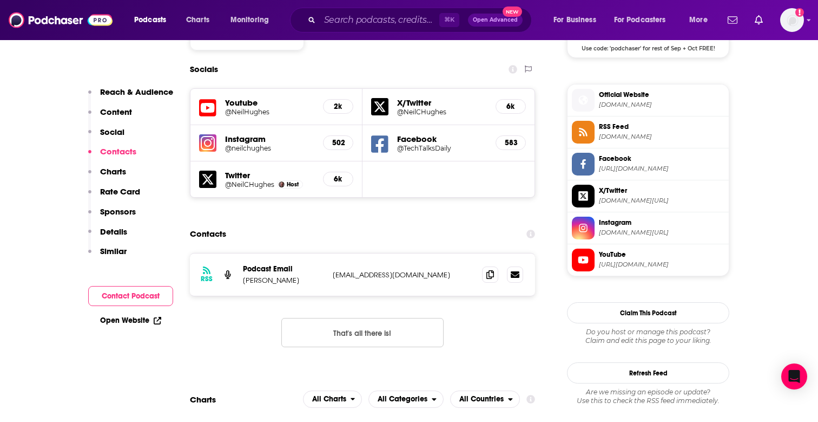
scroll to position [938, 0]
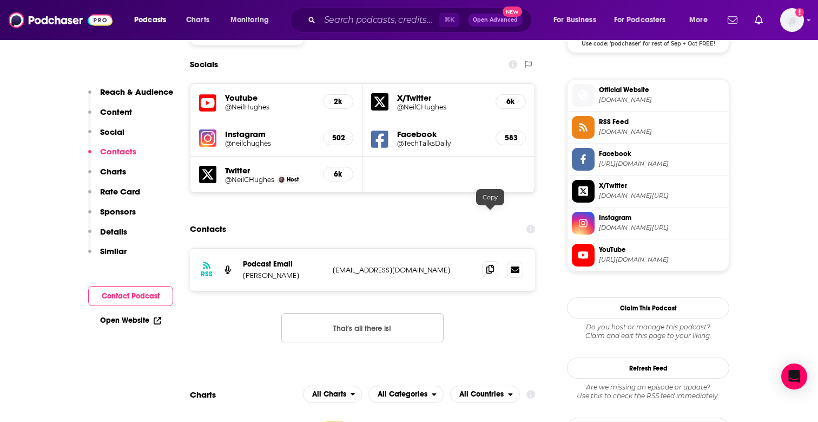
click at [488, 265] on icon at bounding box center [491, 269] width 8 height 9
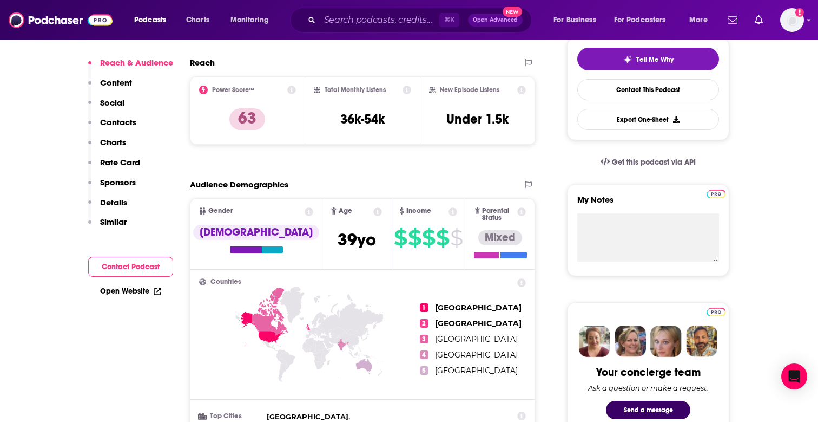
scroll to position [69, 0]
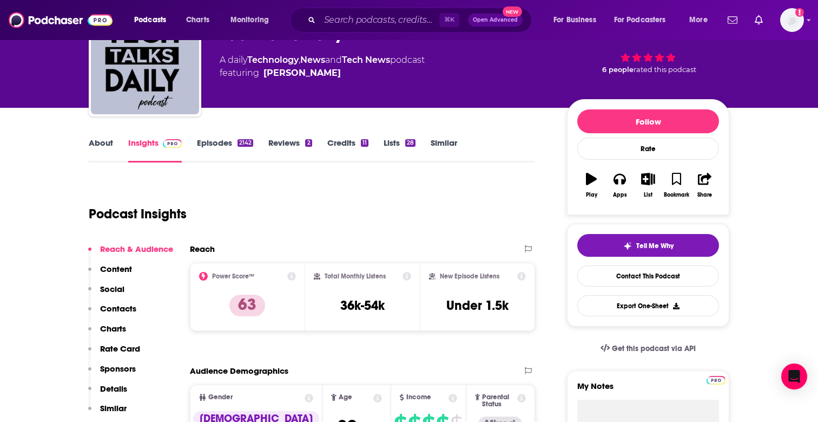
click at [100, 149] on link "About" at bounding box center [101, 149] width 24 height 25
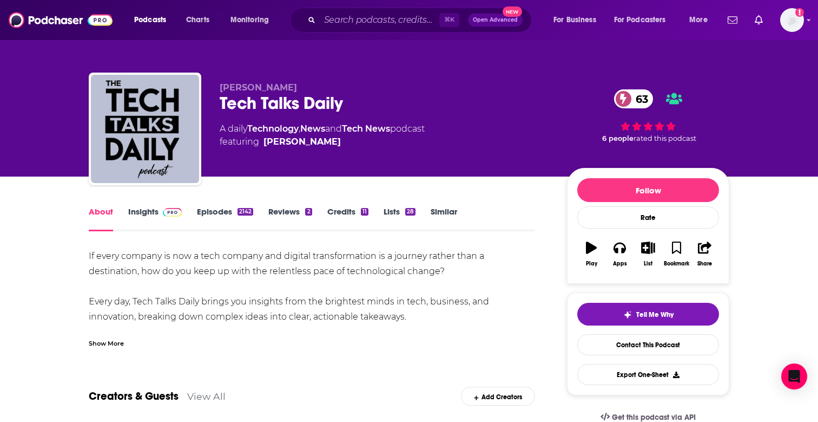
click at [228, 212] on link "Episodes 2142" at bounding box center [225, 218] width 56 height 25
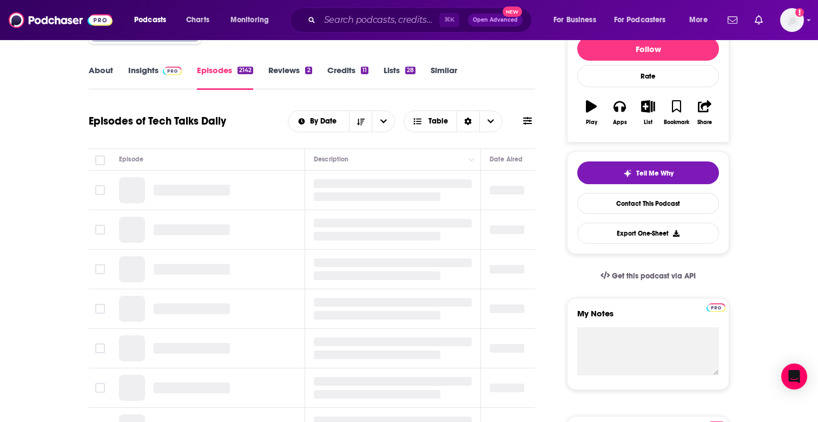
scroll to position [142, 0]
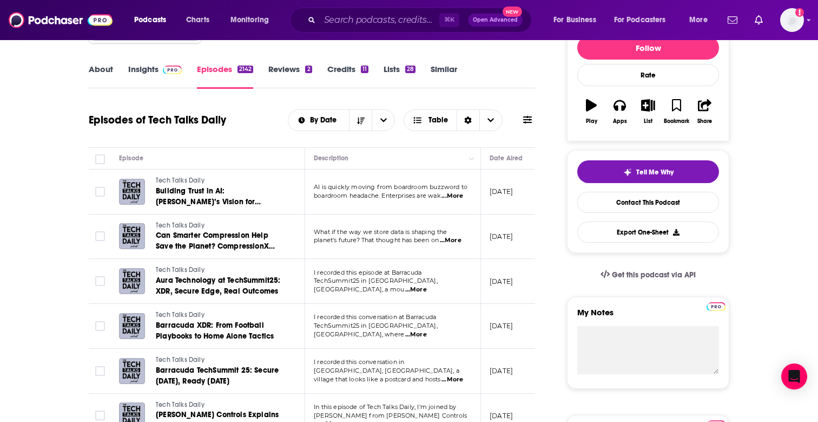
click at [460, 195] on span "...More" at bounding box center [453, 196] width 22 height 9
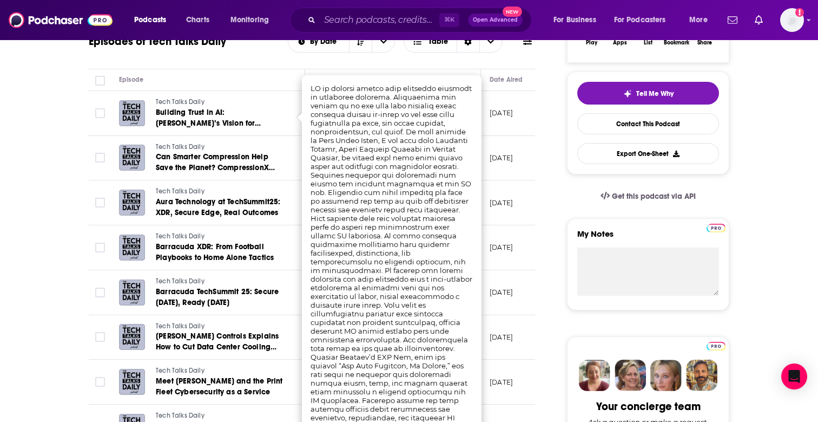
scroll to position [228, 0]
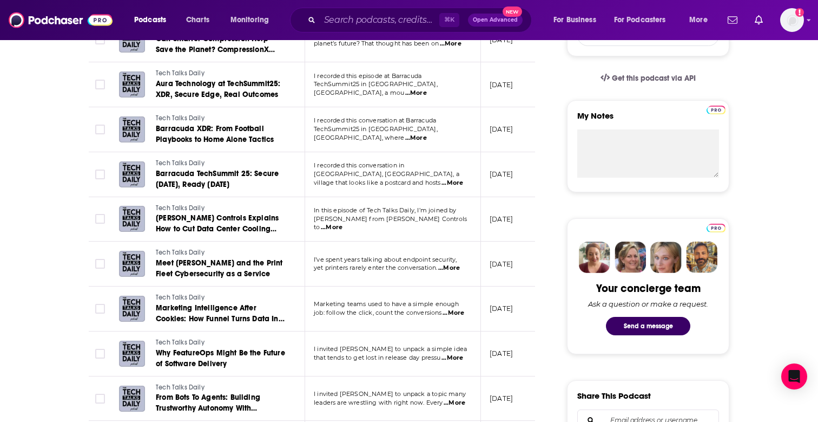
scroll to position [0, 0]
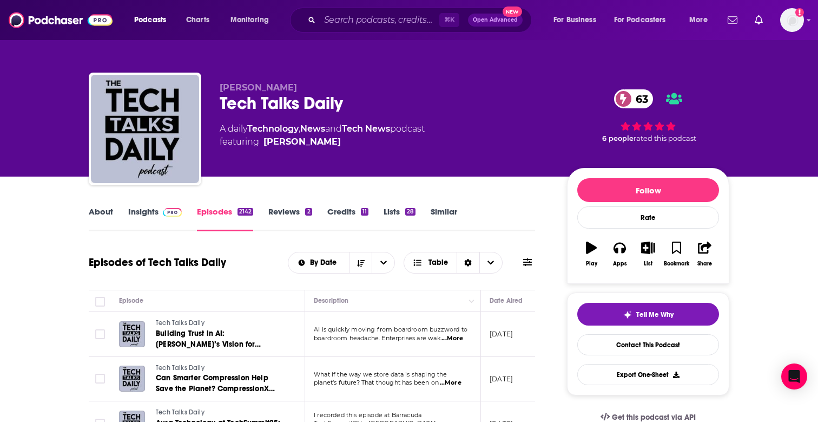
click at [229, 103] on div "Tech Talks Daily 63" at bounding box center [385, 103] width 330 height 21
copy div "Tech Talks Daily 63"
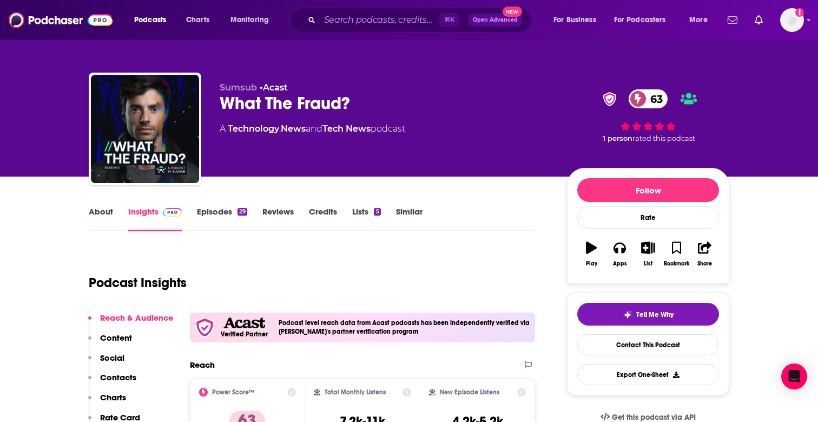
click at [295, 106] on div "What The Fraud? 63" at bounding box center [385, 103] width 330 height 21
copy div "What The Fraud? 63"
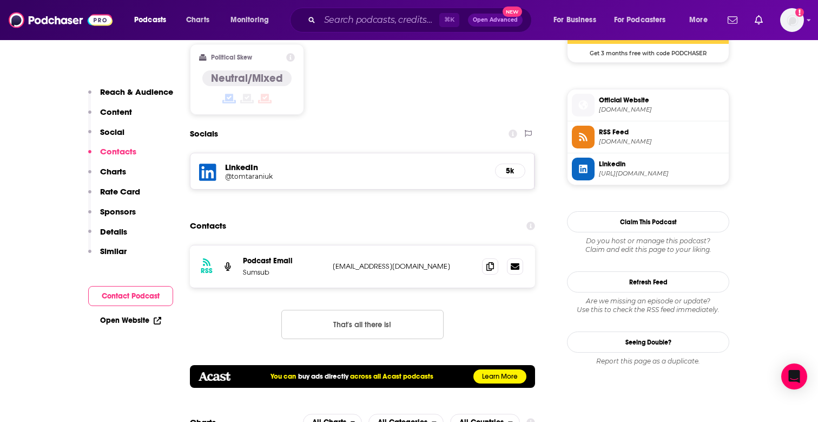
scroll to position [929, 0]
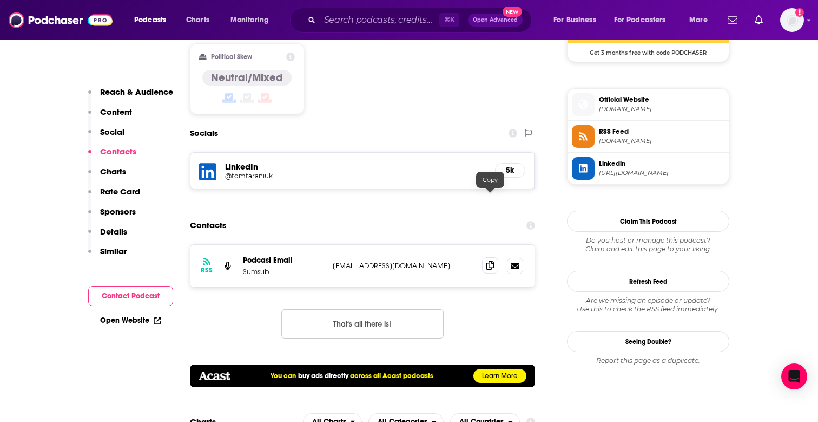
click at [490, 261] on icon at bounding box center [491, 265] width 8 height 9
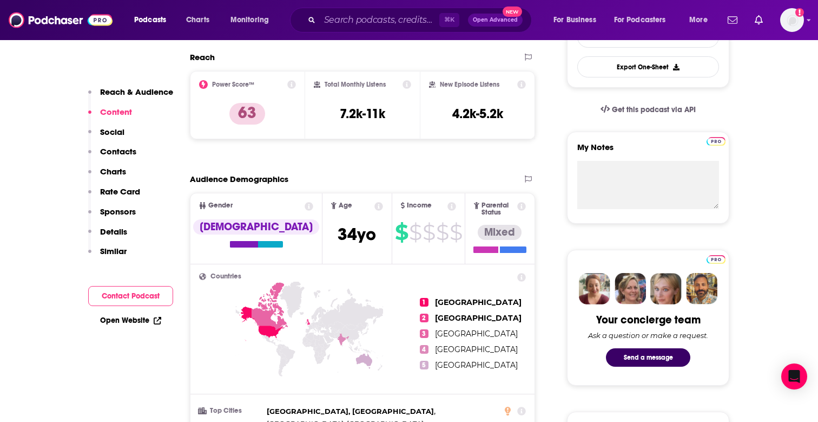
scroll to position [0, 0]
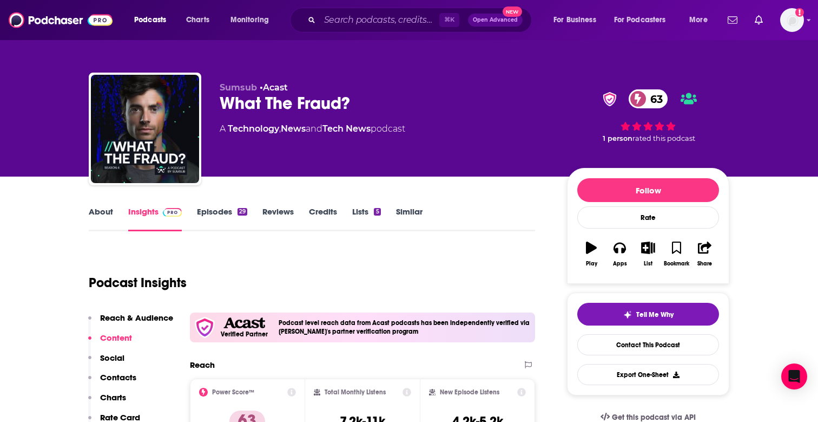
click at [104, 208] on link "About" at bounding box center [101, 218] width 24 height 25
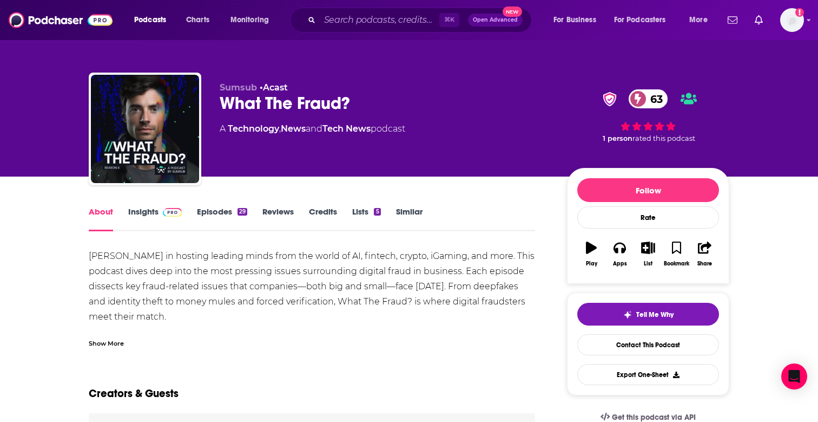
click at [203, 216] on link "Episodes 29" at bounding box center [222, 218] width 50 height 25
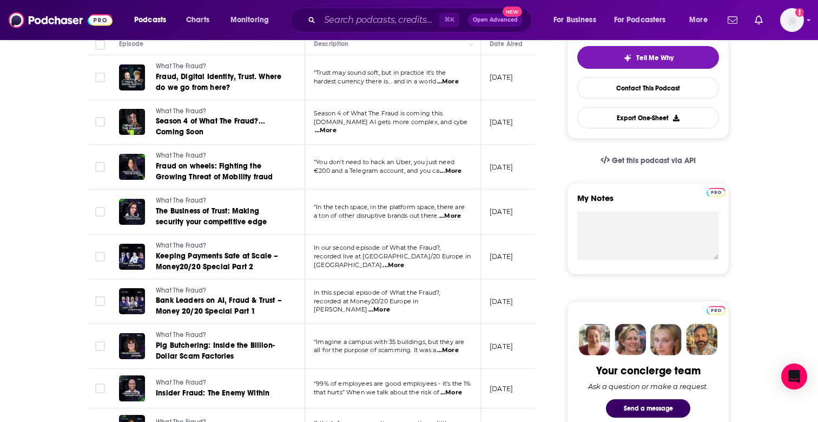
scroll to position [260, 0]
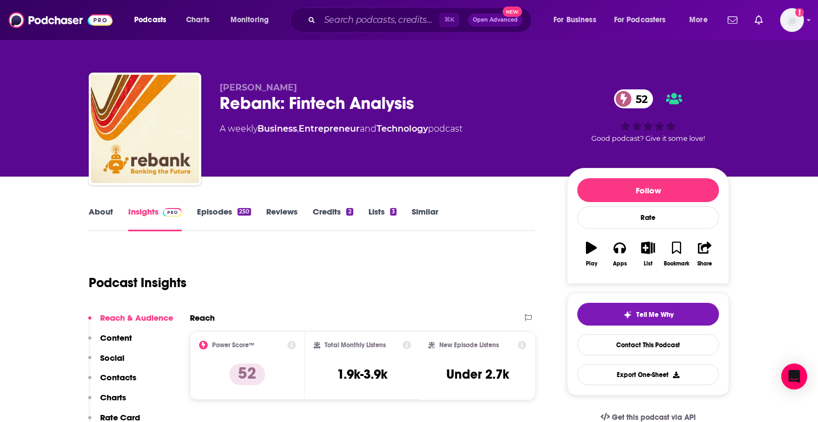
click at [315, 99] on div "Rebank: Fintech Analysis 52" at bounding box center [385, 103] width 330 height 21
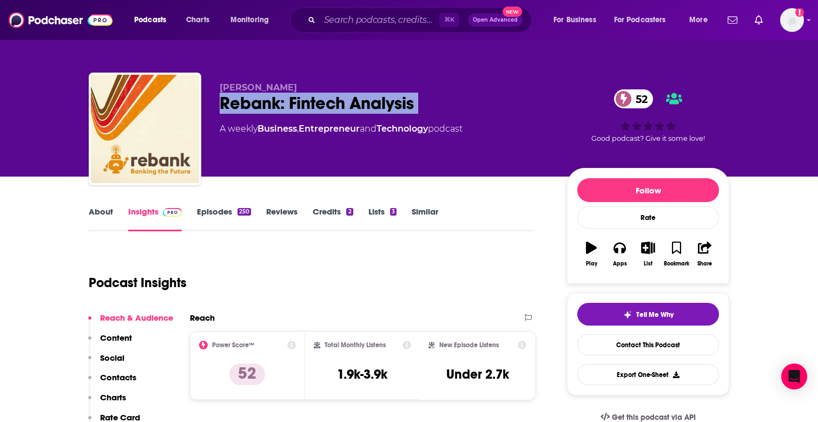
click at [315, 99] on div "Rebank: Fintech Analysis 52" at bounding box center [385, 103] width 330 height 21
copy div "Rebank: Fintech Analysis 52"
click at [102, 221] on link "About" at bounding box center [101, 218] width 24 height 25
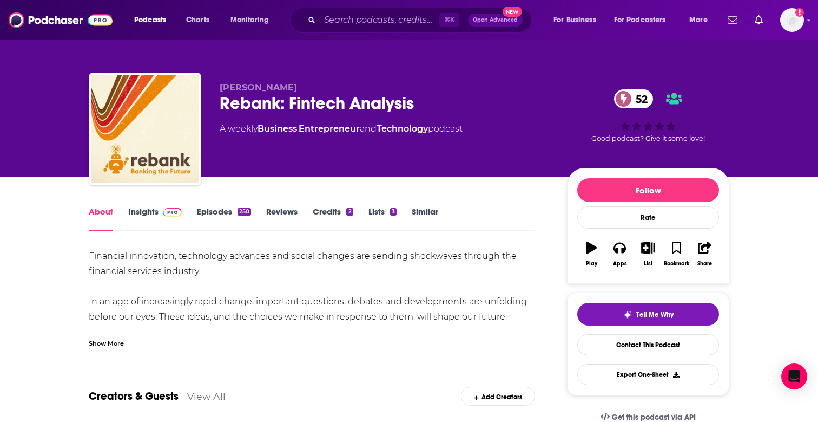
click at [235, 221] on link "Episodes 250" at bounding box center [224, 218] width 54 height 25
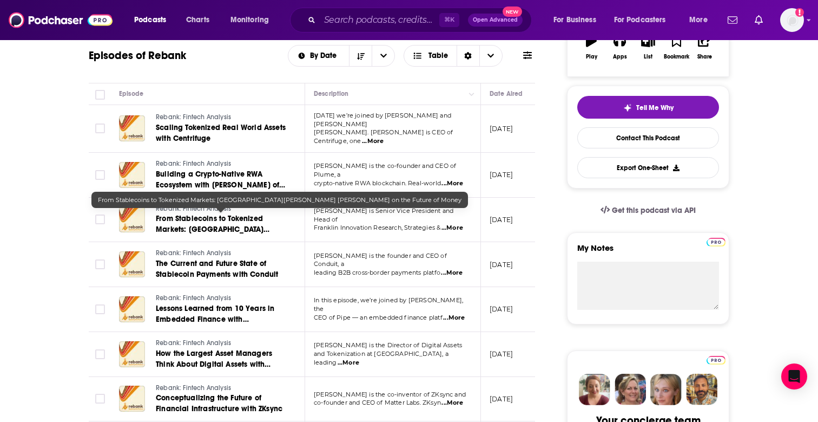
scroll to position [212, 0]
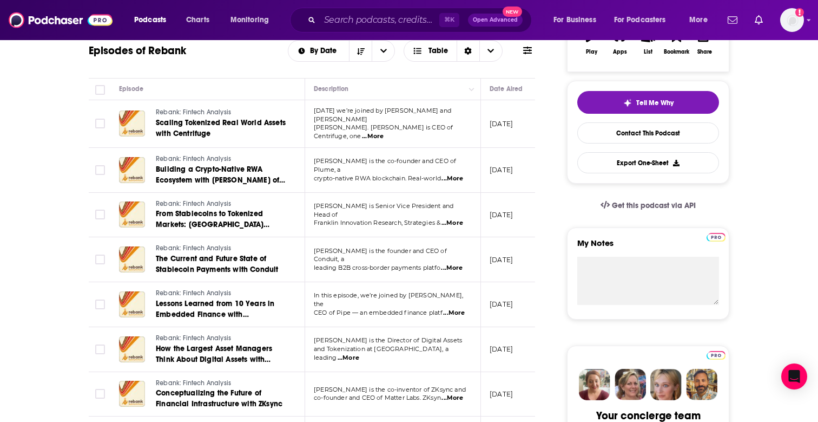
click at [460, 219] on span "...More" at bounding box center [453, 223] width 22 height 9
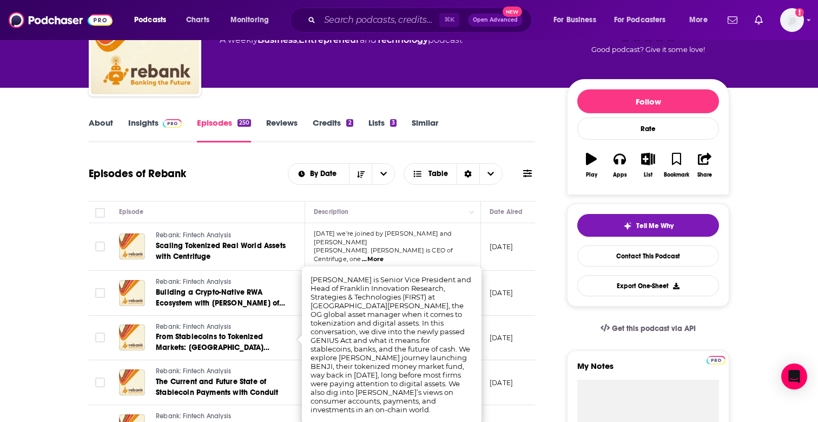
scroll to position [0, 0]
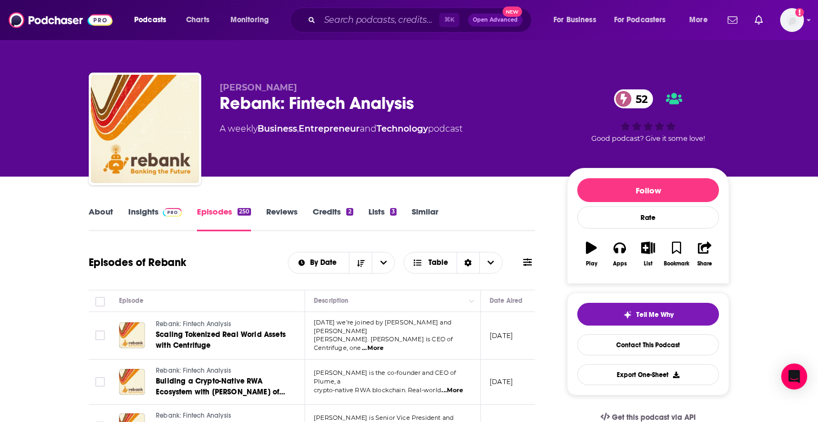
click at [145, 218] on link "Insights" at bounding box center [155, 218] width 54 height 25
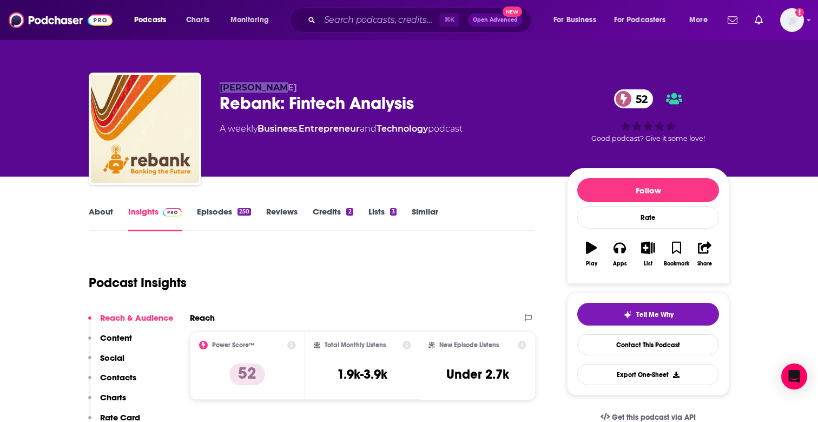
drag, startPoint x: 273, startPoint y: 87, endPoint x: 216, endPoint y: 87, distance: 56.3
click at [216, 87] on div "Will Beeson Rebank: Fintech Analysis 52 A weekly Business , Entrepreneur and Te…" at bounding box center [409, 131] width 641 height 117
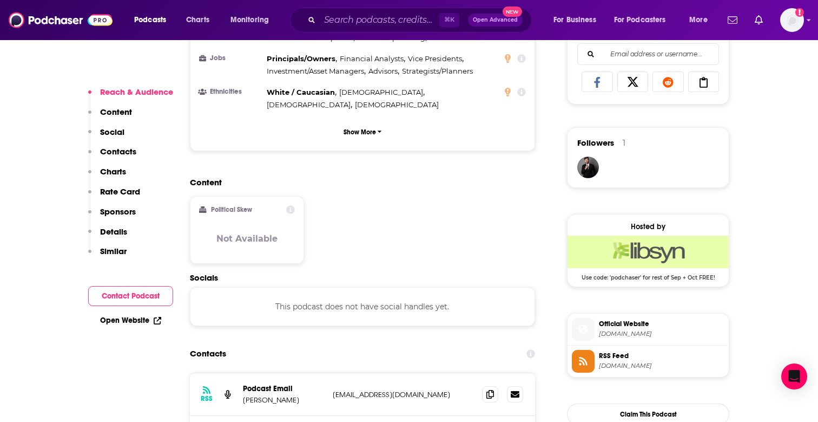
scroll to position [778, 0]
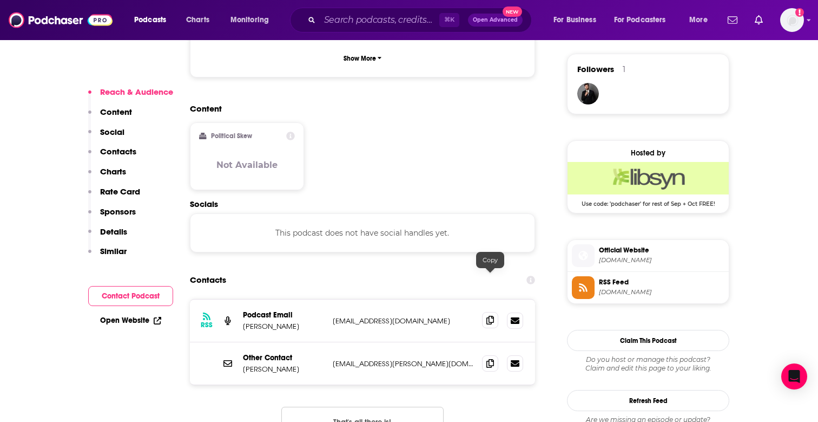
click at [491, 316] on icon at bounding box center [491, 320] width 8 height 9
click at [482, 355] on span at bounding box center [490, 363] width 16 height 16
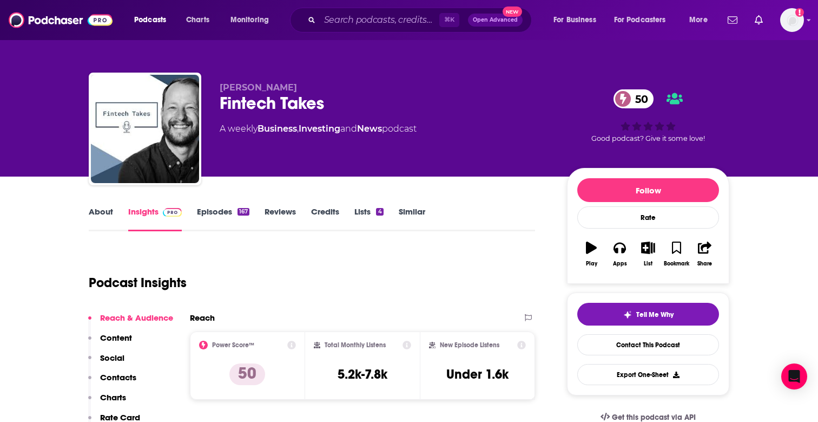
click at [246, 106] on div "Fintech Takes 50" at bounding box center [385, 103] width 330 height 21
copy div "Fintech Takes 50"
click at [260, 89] on span "[PERSON_NAME]" at bounding box center [258, 87] width 77 height 10
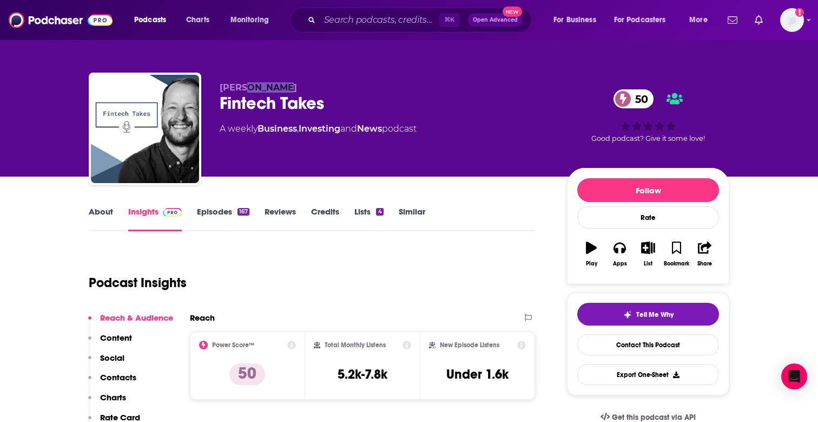
click at [260, 89] on span "[PERSON_NAME]" at bounding box center [258, 87] width 77 height 10
copy p "[PERSON_NAME]"
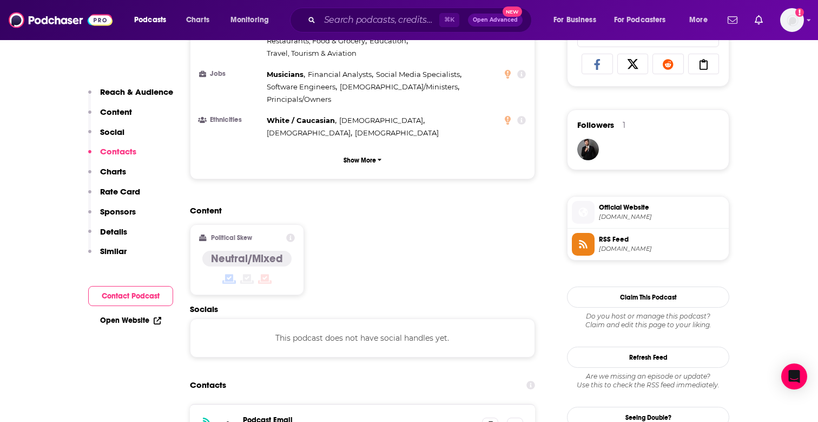
scroll to position [850, 0]
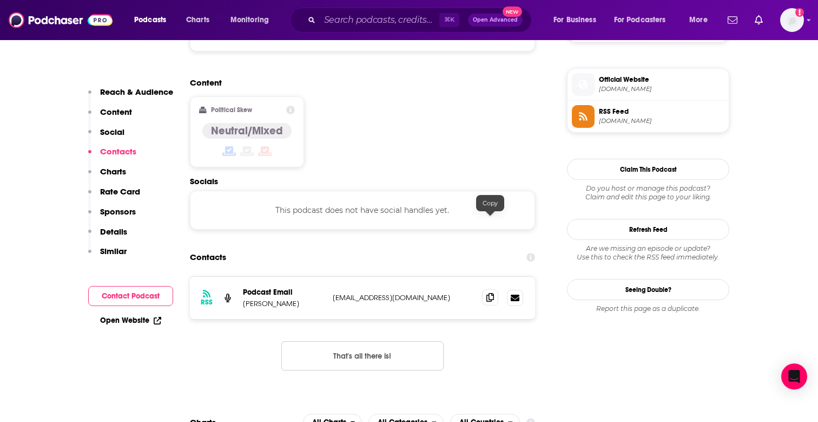
click at [496, 289] on span at bounding box center [490, 297] width 16 height 16
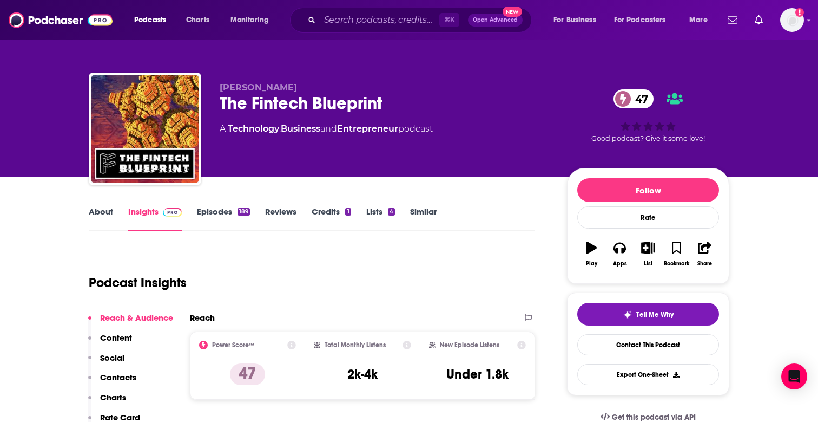
click at [292, 93] on div "The Fintech Blueprint 47" at bounding box center [385, 103] width 330 height 21
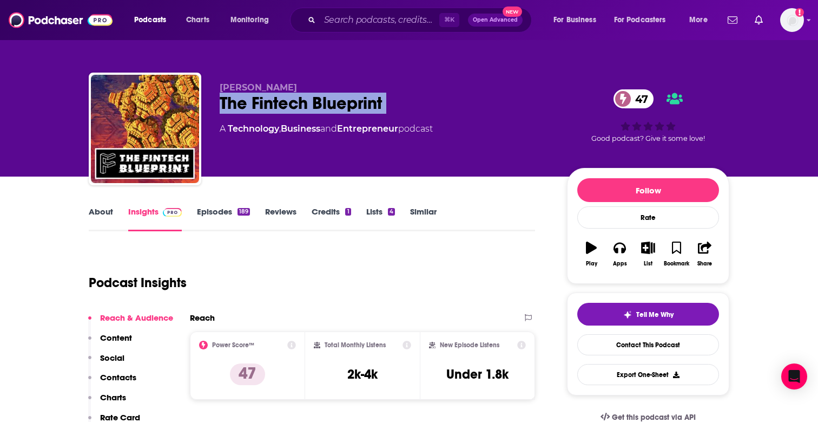
click at [292, 93] on div "The Fintech Blueprint 47" at bounding box center [385, 103] width 330 height 21
copy div "The Fintech Blueprint 47"
click at [97, 218] on link "About" at bounding box center [101, 218] width 24 height 25
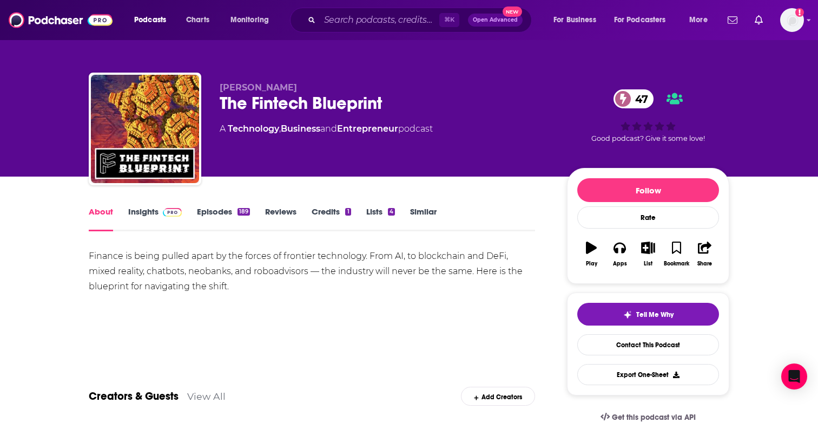
click at [153, 210] on link "Insights" at bounding box center [155, 218] width 54 height 25
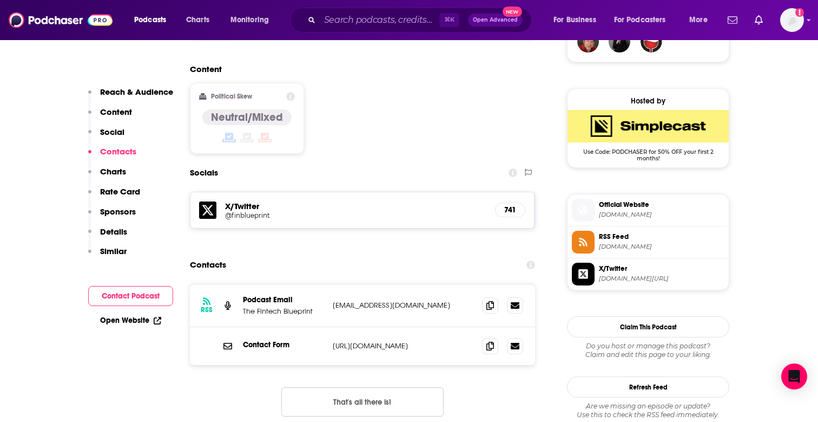
scroll to position [862, 0]
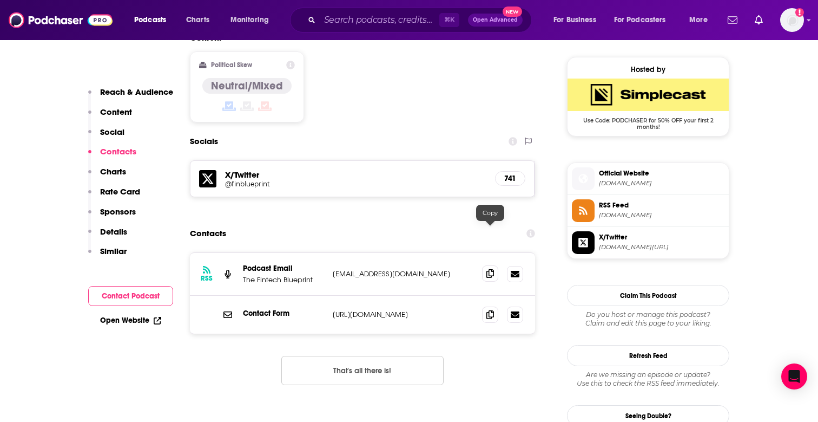
click at [489, 269] on icon at bounding box center [491, 273] width 8 height 9
click at [488, 310] on icon at bounding box center [491, 314] width 8 height 9
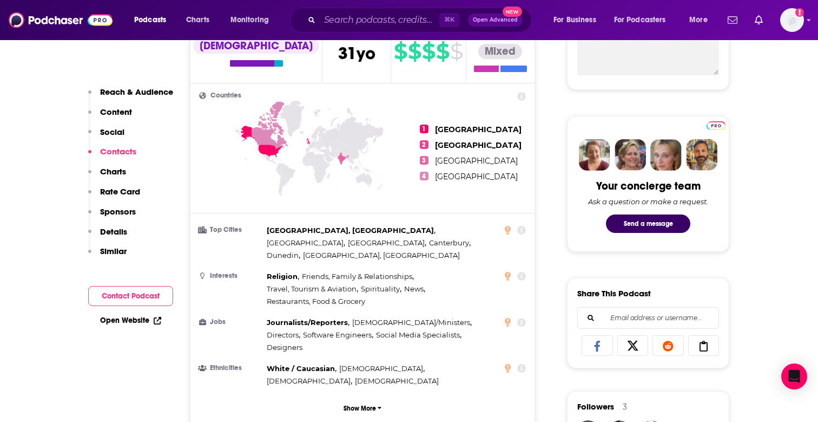
scroll to position [0, 0]
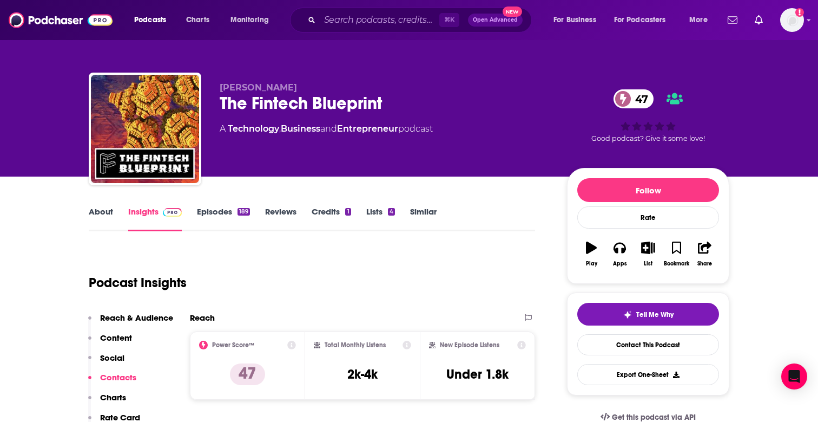
click at [99, 208] on link "About" at bounding box center [101, 218] width 24 height 25
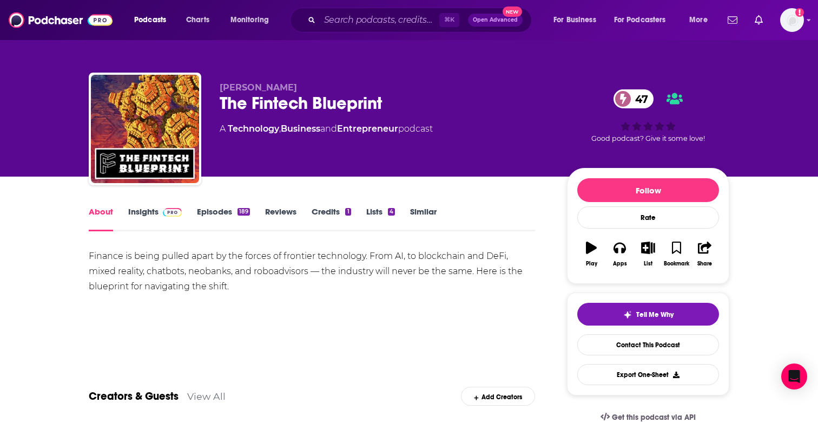
click at [208, 212] on link "Episodes 189" at bounding box center [223, 218] width 53 height 25
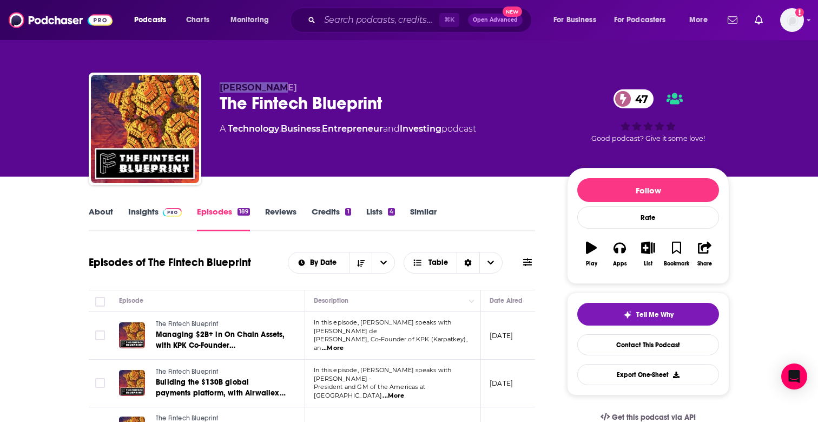
drag, startPoint x: 283, startPoint y: 87, endPoint x: 220, endPoint y: 86, distance: 62.8
click at [220, 86] on p "Lex Sokolin" at bounding box center [385, 87] width 330 height 10
copy span "Lex Sokolin"
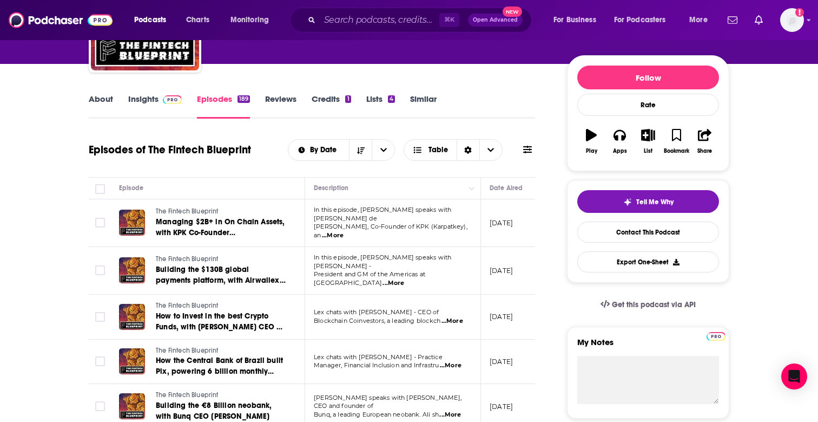
click at [453, 317] on span "...More" at bounding box center [453, 321] width 22 height 9
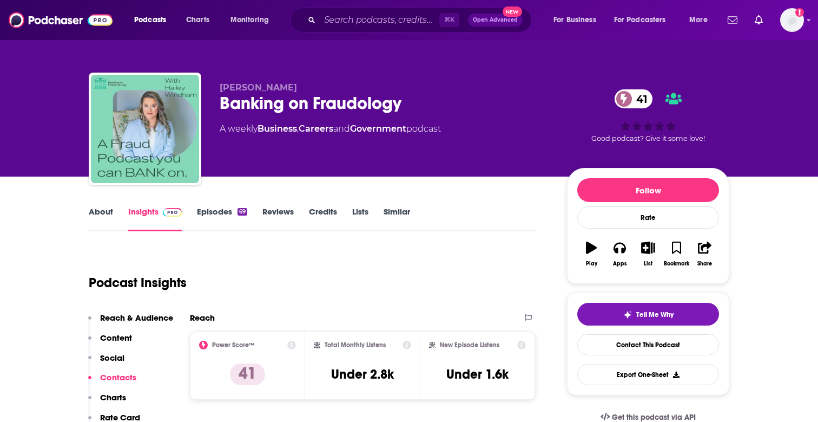
click at [229, 217] on link "Episodes 69" at bounding box center [222, 218] width 50 height 25
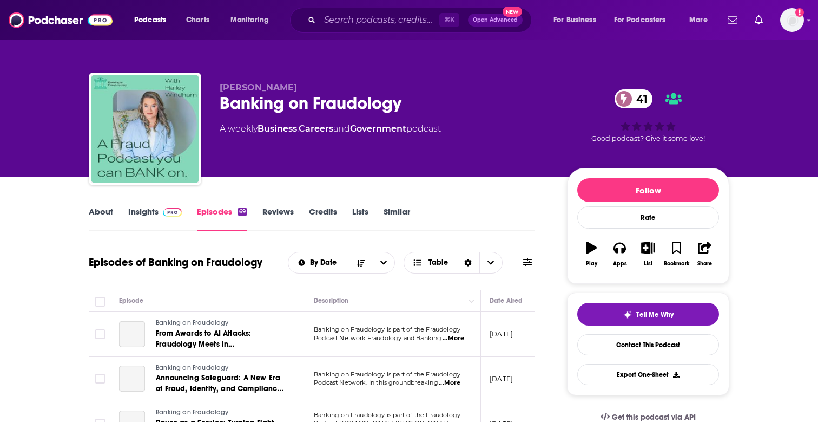
scroll to position [64, 0]
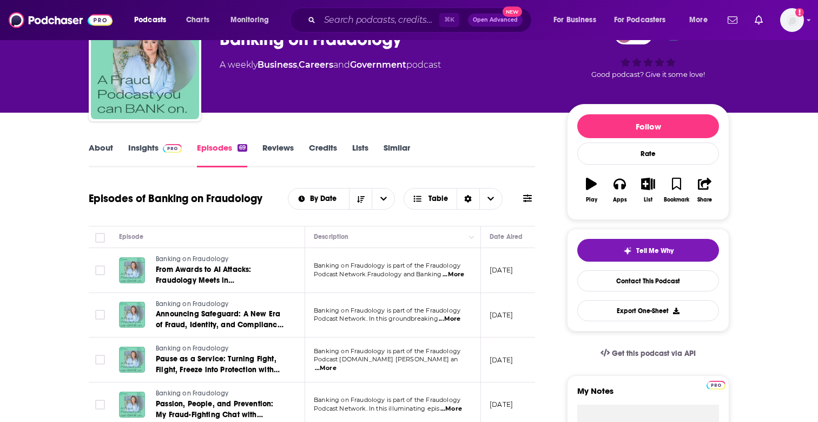
click at [106, 146] on link "About" at bounding box center [101, 154] width 24 height 25
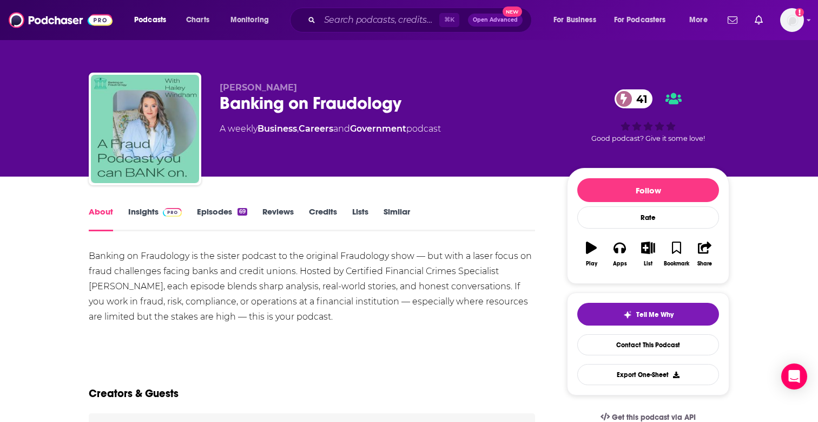
click at [290, 121] on div "Hailey Windham Banking on Fraudology 41 A weekly Business , Careers and Governm…" at bounding box center [385, 125] width 330 height 87
click at [293, 90] on span "Hailey Windham" at bounding box center [258, 87] width 77 height 10
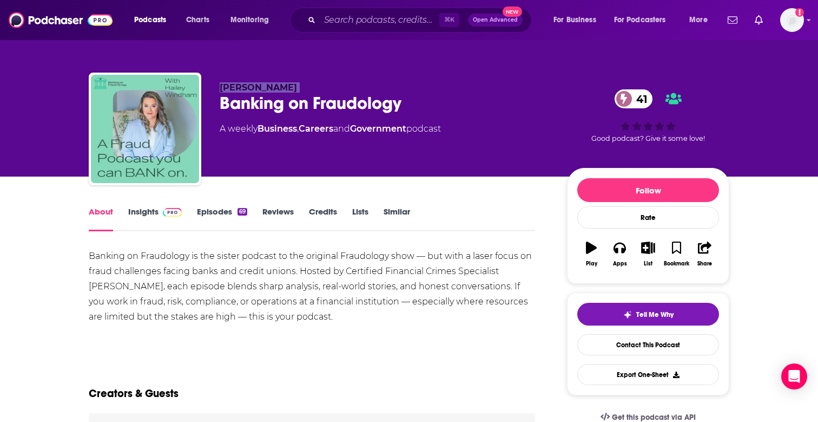
click at [293, 90] on span "Hailey Windham" at bounding box center [258, 87] width 77 height 10
click at [292, 100] on div "Banking on Fraudology 41" at bounding box center [385, 103] width 330 height 21
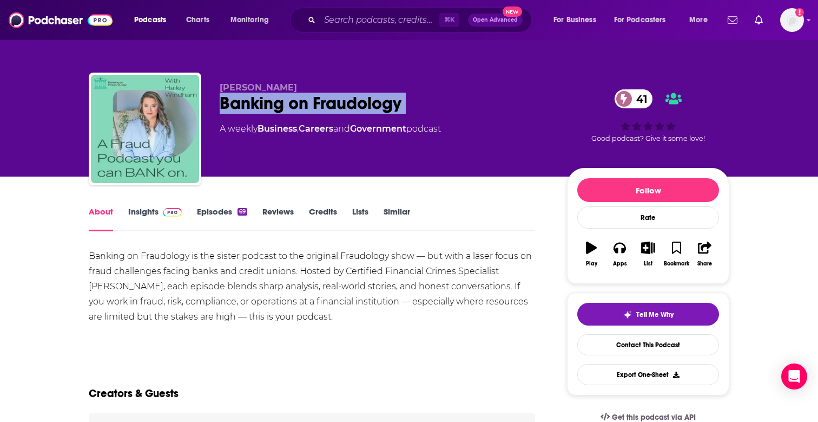
copy div "Banking on Fraudology 41"
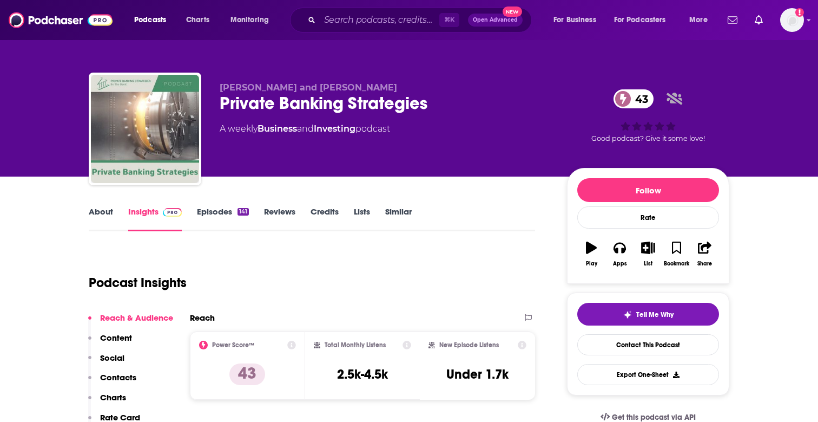
click at [91, 212] on link "About" at bounding box center [101, 218] width 24 height 25
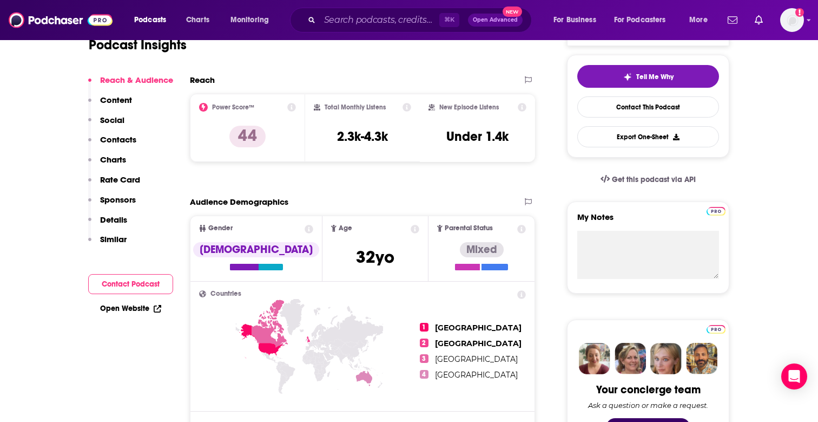
scroll to position [33, 0]
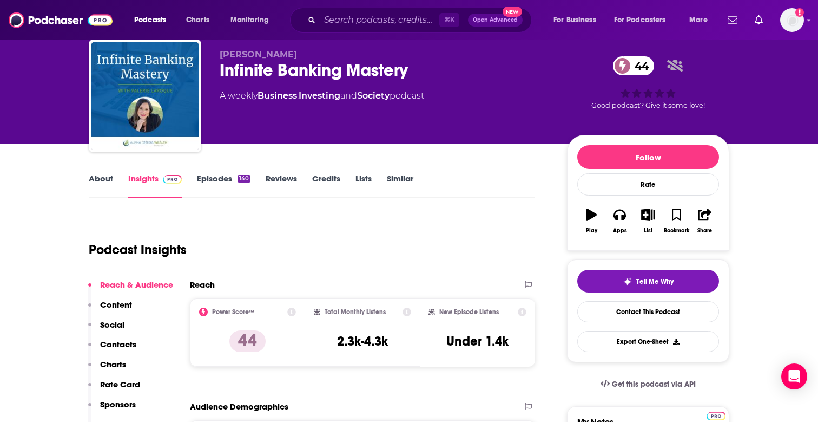
click at [324, 84] on div "[PERSON_NAME] Infinite Banking Mastery 44 A weekly Business , Investing and Soc…" at bounding box center [385, 92] width 330 height 87
click at [324, 84] on div "Valerie LaRoque Infinite Banking Mastery 44 A weekly Business , Investing and S…" at bounding box center [385, 92] width 330 height 87
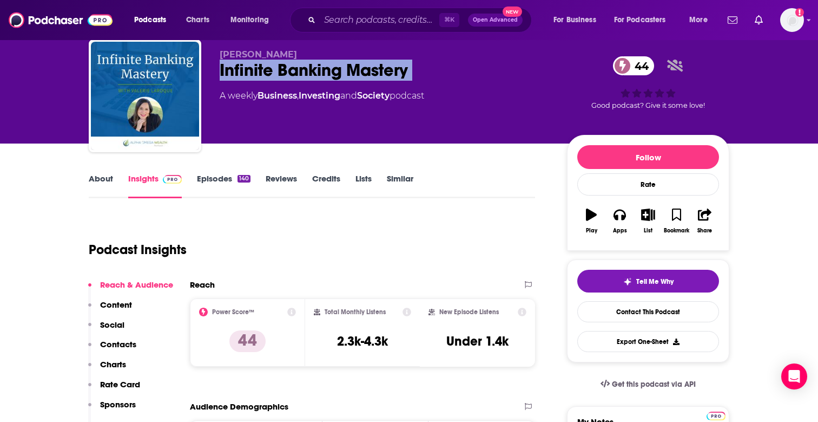
copy div "Infinite Banking Mastery 44"
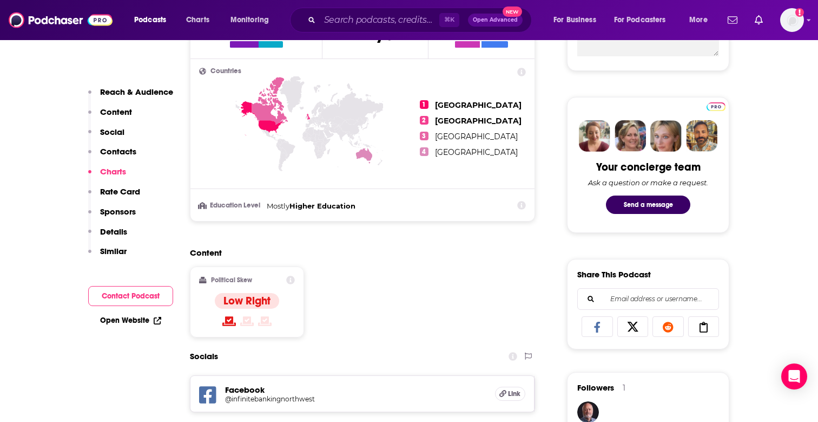
scroll to position [0, 0]
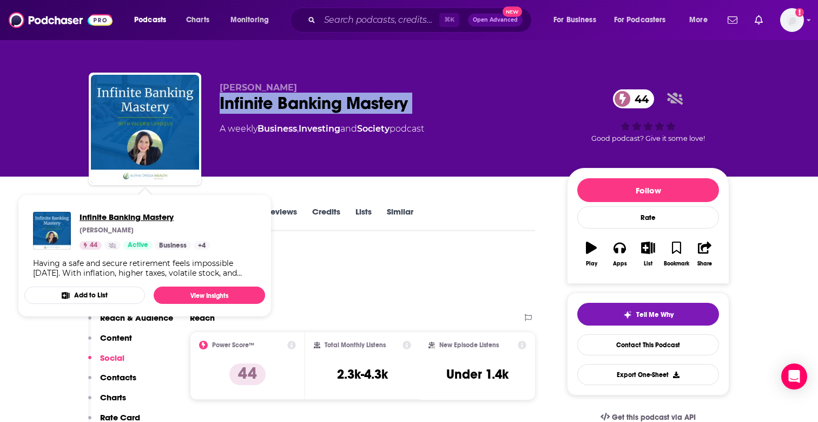
click at [106, 215] on span "Infinite Banking Mastery" at bounding box center [145, 217] width 130 height 10
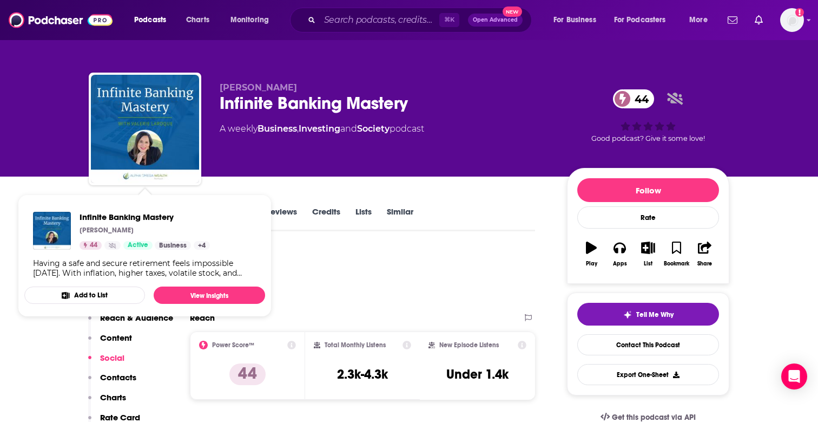
click at [54, 176] on div "Valerie LaRoque Infinite Banking Mastery 44 A weekly Business , Investing and S…" at bounding box center [409, 88] width 818 height 176
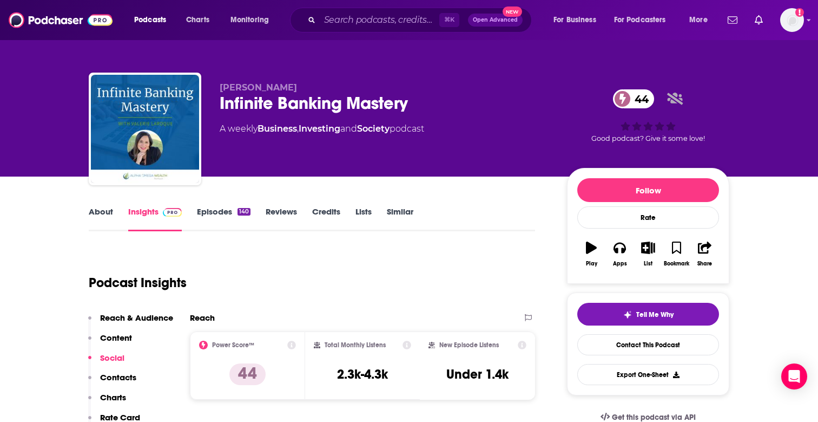
click at [108, 218] on link "About" at bounding box center [101, 218] width 24 height 25
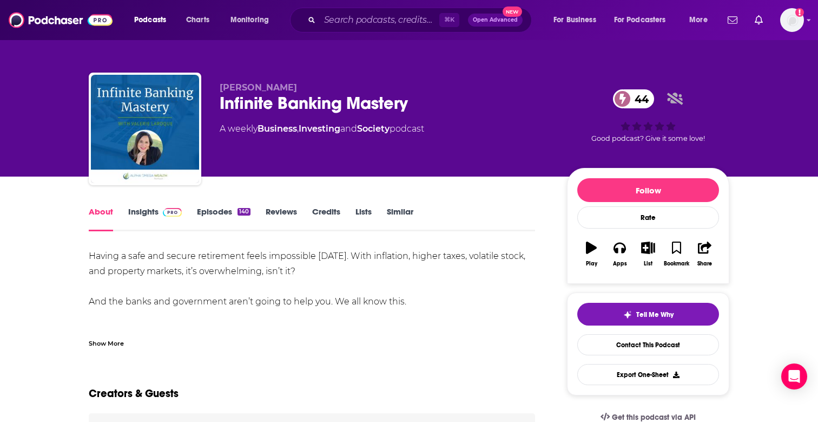
click at [109, 345] on div "Show More" at bounding box center [106, 342] width 35 height 10
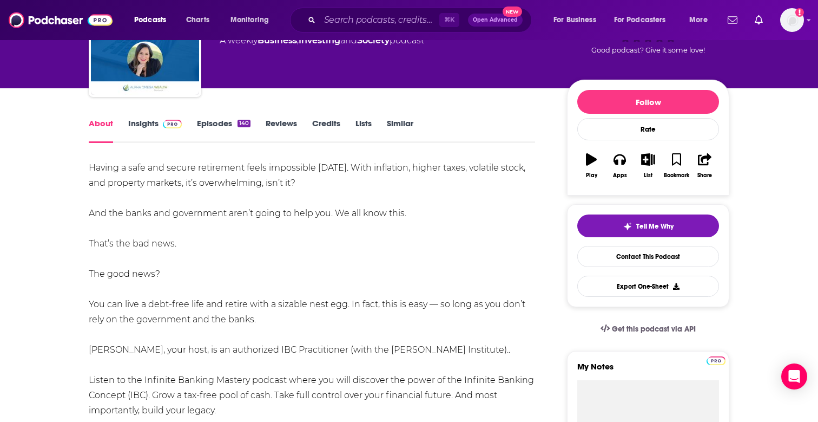
scroll to position [174, 0]
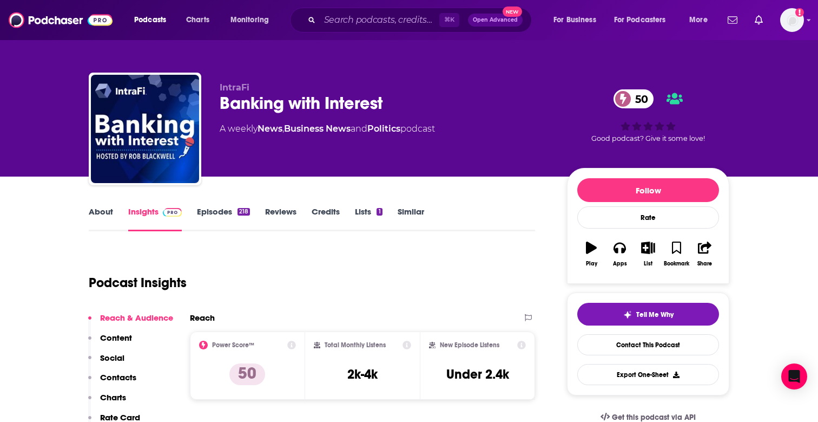
click at [109, 225] on link "About" at bounding box center [101, 218] width 24 height 25
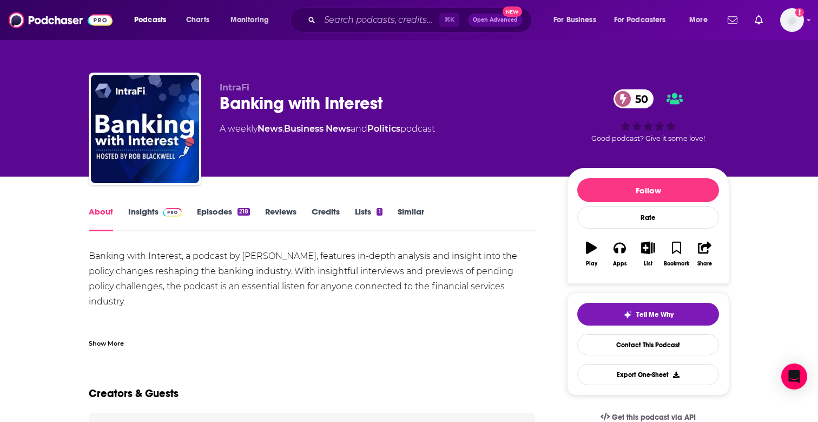
click at [117, 346] on div "Show More" at bounding box center [106, 342] width 35 height 10
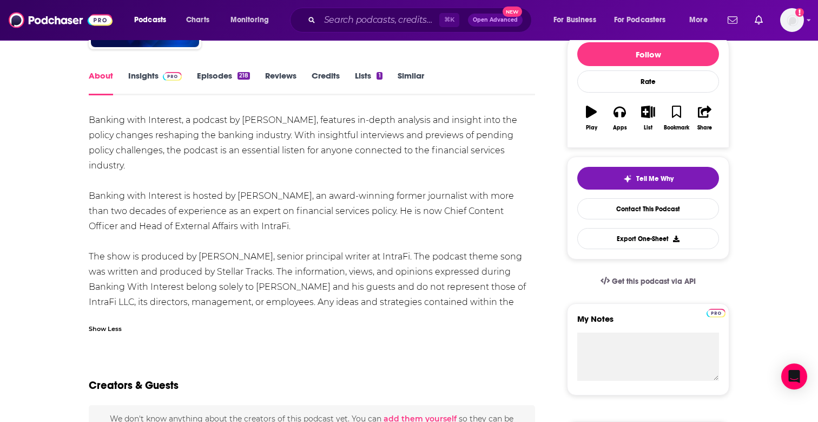
scroll to position [192, 0]
